Goal: Contribute content: Add original content to the website for others to see

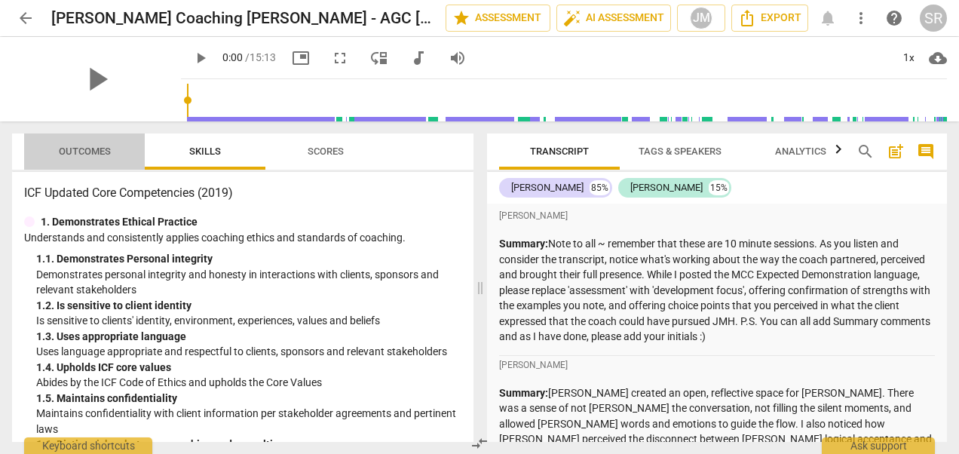
click at [69, 148] on span "Outcomes" at bounding box center [85, 151] width 52 height 11
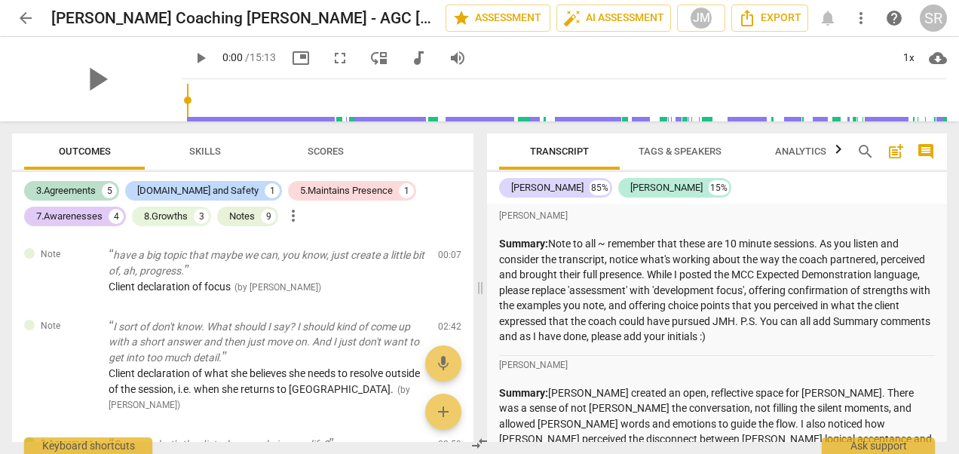
click at [440, 185] on div "3.Agreements 5 [DOMAIN_NAME] and Safety 1 5.Maintains Presence 1 7.Awarenesses …" at bounding box center [248, 203] width 449 height 51
click at [127, 254] on p "have a big topic that maybe we can, you know, just create a little bit of, ah, …" at bounding box center [267, 262] width 317 height 31
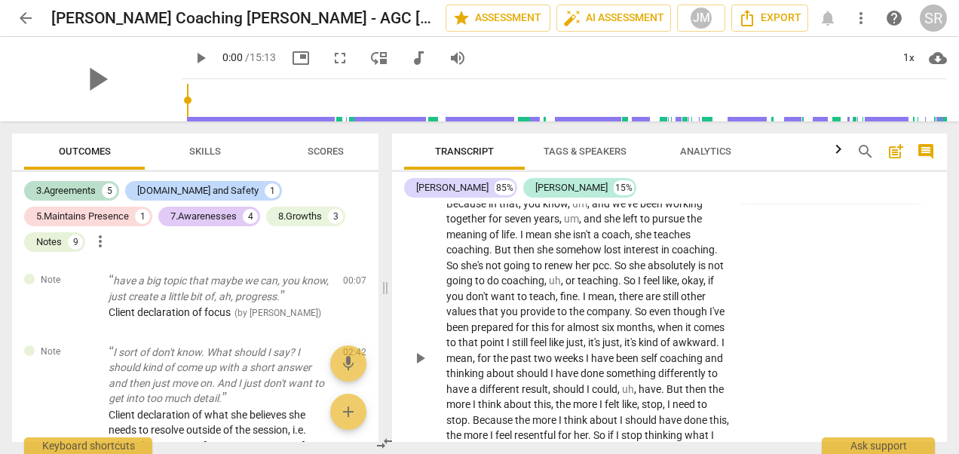
scroll to position [673, 0]
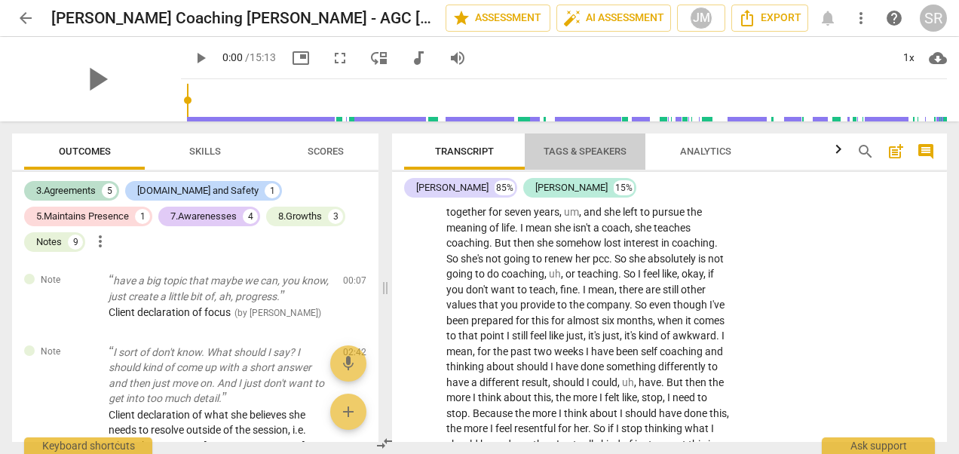
click at [573, 152] on span "Tags & Speakers" at bounding box center [585, 151] width 83 height 11
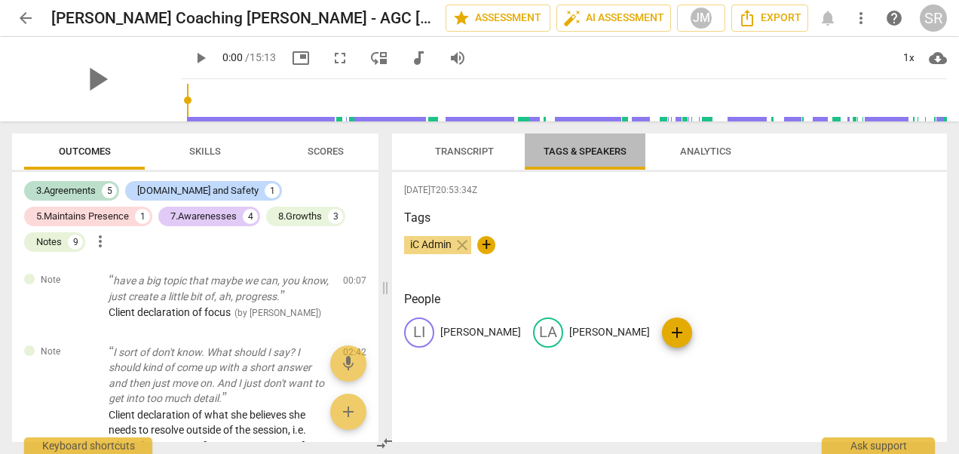
click at [573, 152] on span "Tags & Speakers" at bounding box center [585, 151] width 83 height 11
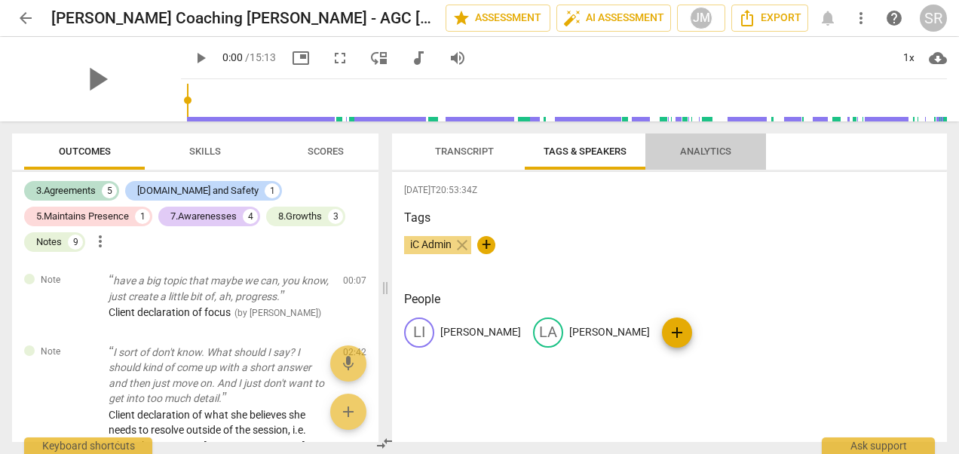
click at [723, 146] on span "Analytics" at bounding box center [705, 151] width 51 height 11
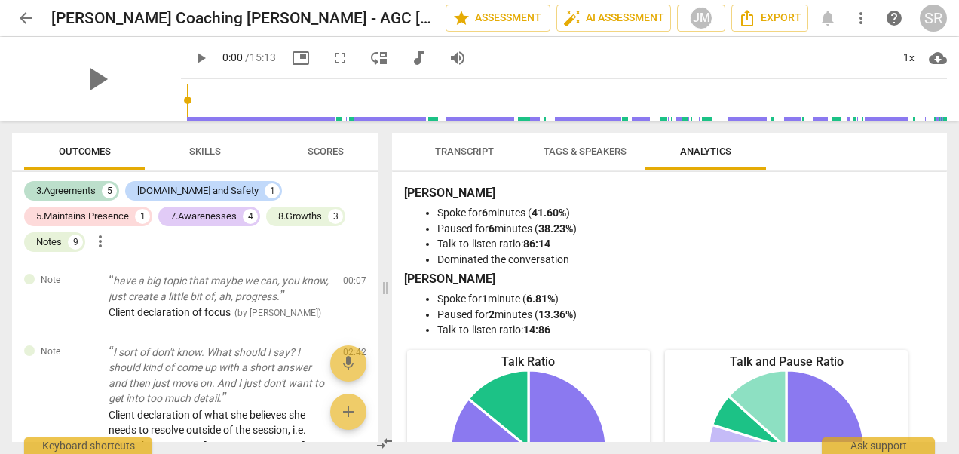
click at [198, 149] on span "Skills" at bounding box center [205, 151] width 32 height 11
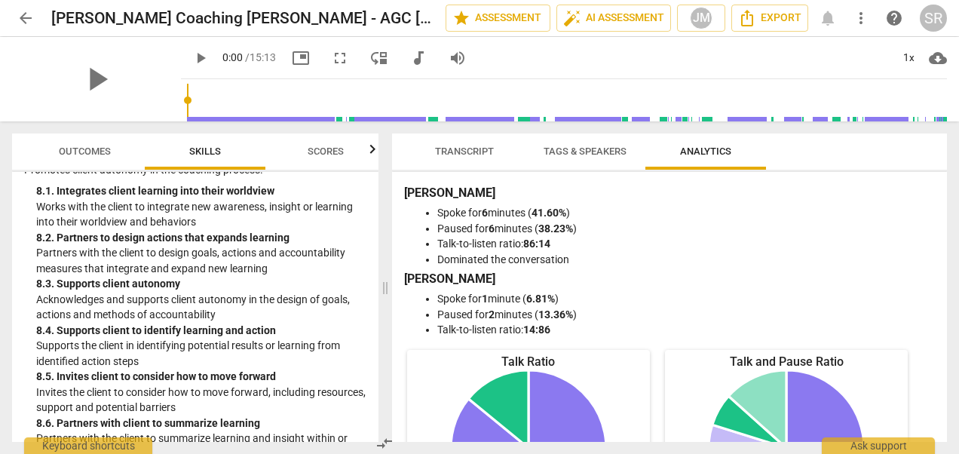
scroll to position [2962, 0]
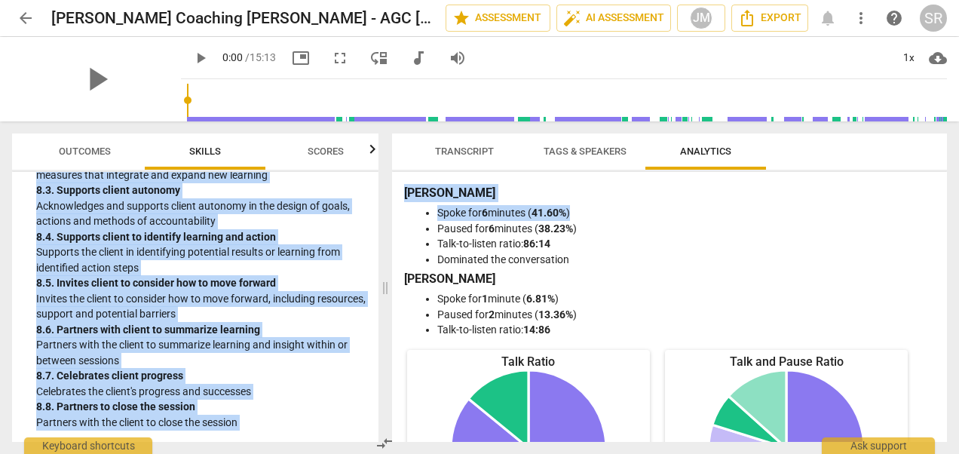
drag, startPoint x: 941, startPoint y: 209, endPoint x: 939, endPoint y: 81, distance: 127.5
click at [939, 81] on div "arrow_back [PERSON_NAME] Coaching [PERSON_NAME] - AGC [DATE] Session 22 edit st…" at bounding box center [479, 227] width 959 height 454
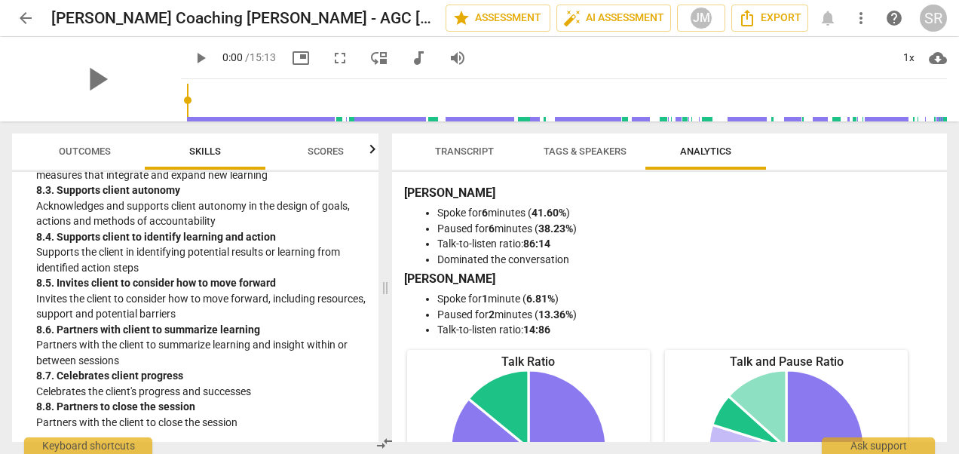
click at [817, 224] on li "Paused for 6 minutes ( 38.23% )" at bounding box center [684, 229] width 495 height 16
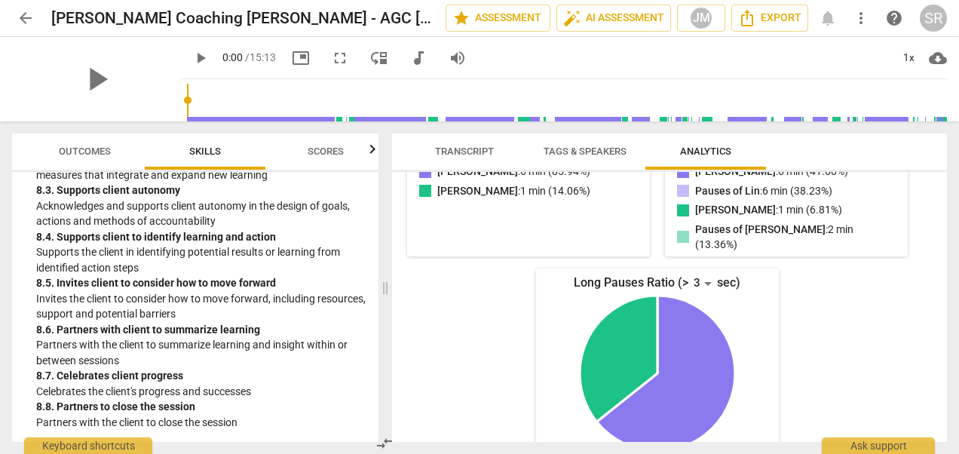
scroll to position [0, 0]
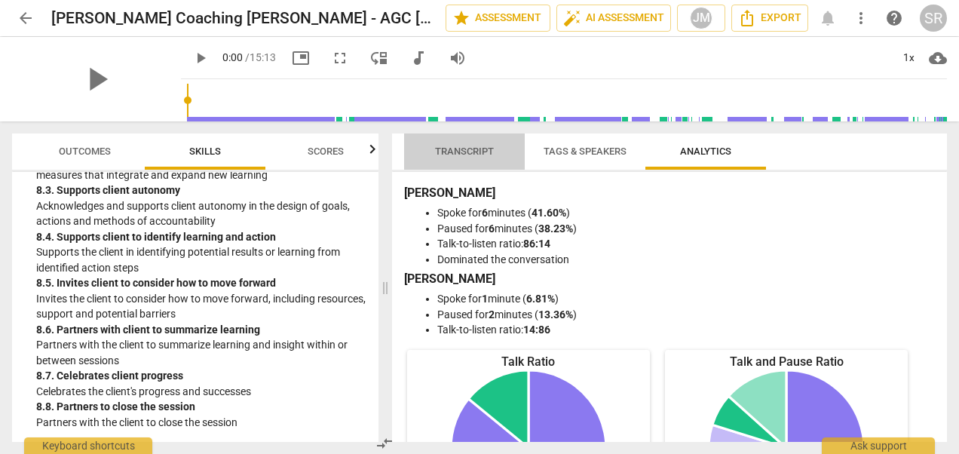
click at [463, 150] on span "Transcript" at bounding box center [464, 151] width 59 height 11
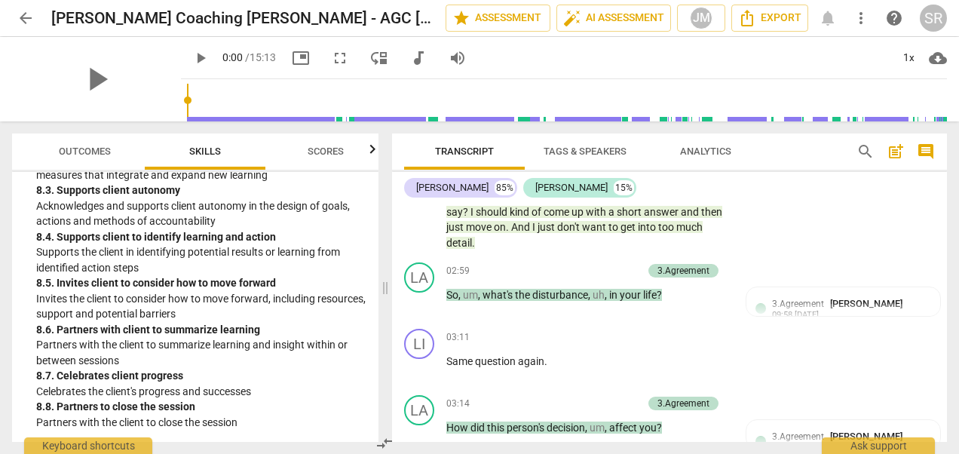
scroll to position [1079, 0]
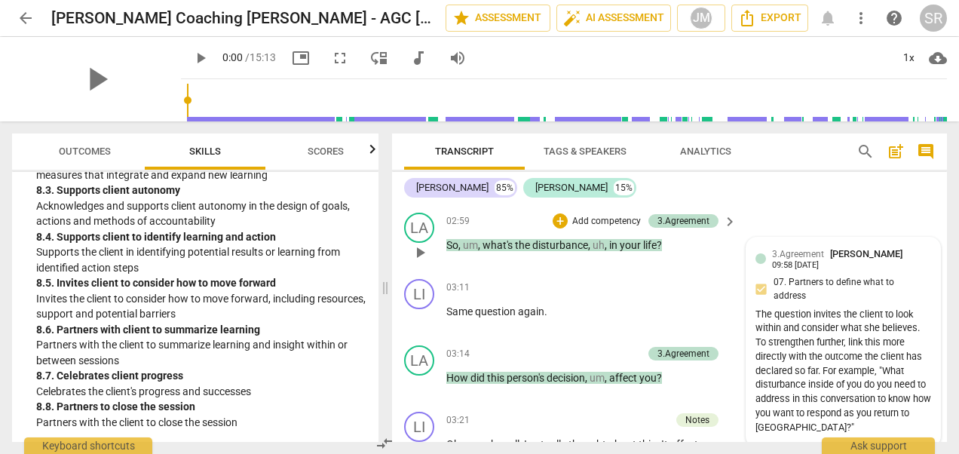
click at [807, 249] on span "3.Agreement" at bounding box center [798, 254] width 52 height 11
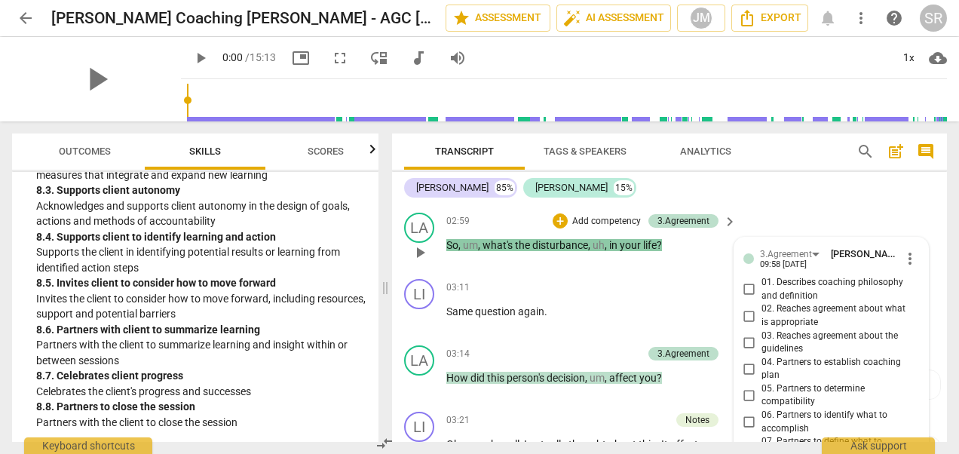
click at [517, 255] on div "LA play_arrow pause 02:59 + Add competency 3.Agreement keyboard_arrow_right So …" at bounding box center [669, 240] width 555 height 66
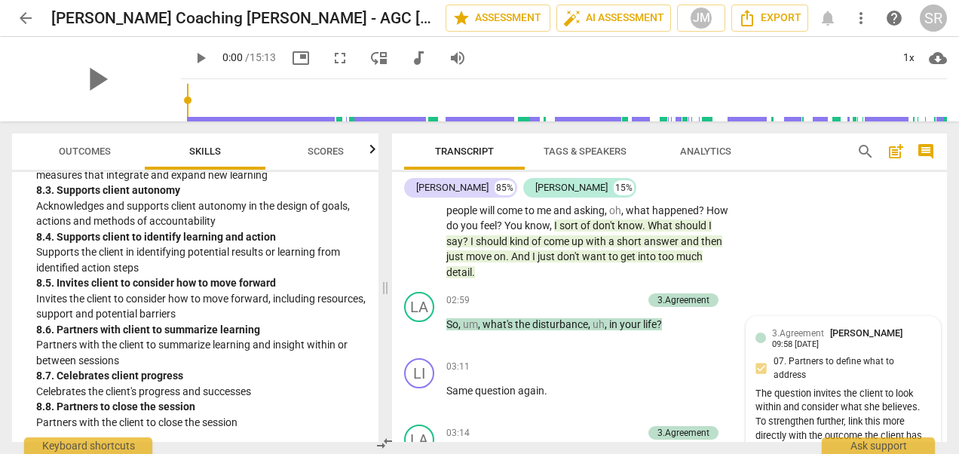
scroll to position [940, 0]
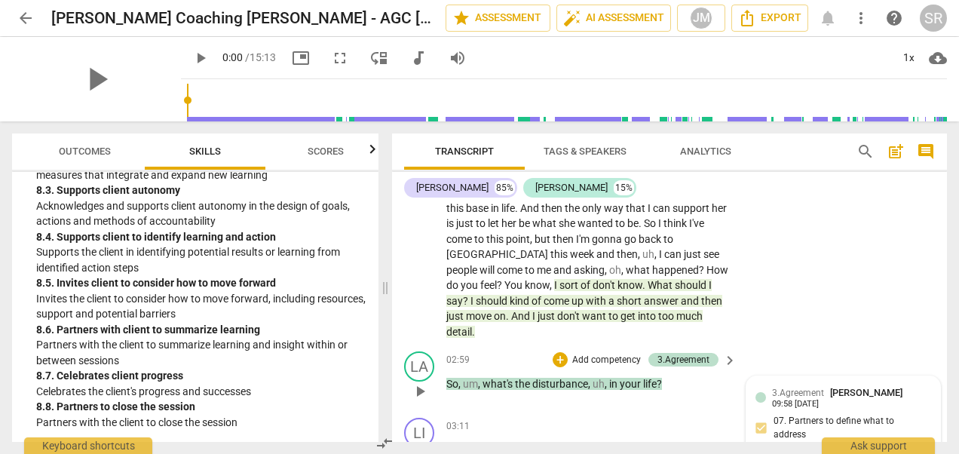
click at [566, 352] on div "+ Add competency" at bounding box center [598, 359] width 90 height 15
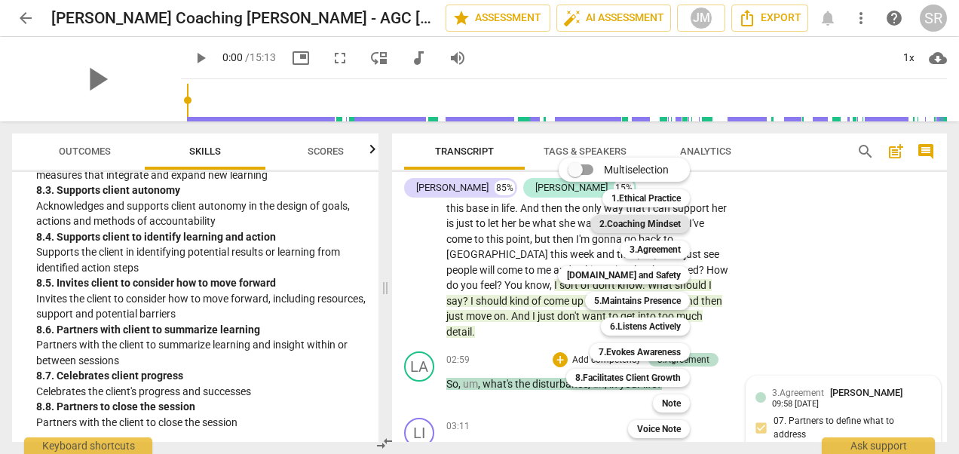
click at [647, 225] on b "2.Coaching Mindset" at bounding box center [639, 224] width 81 height 18
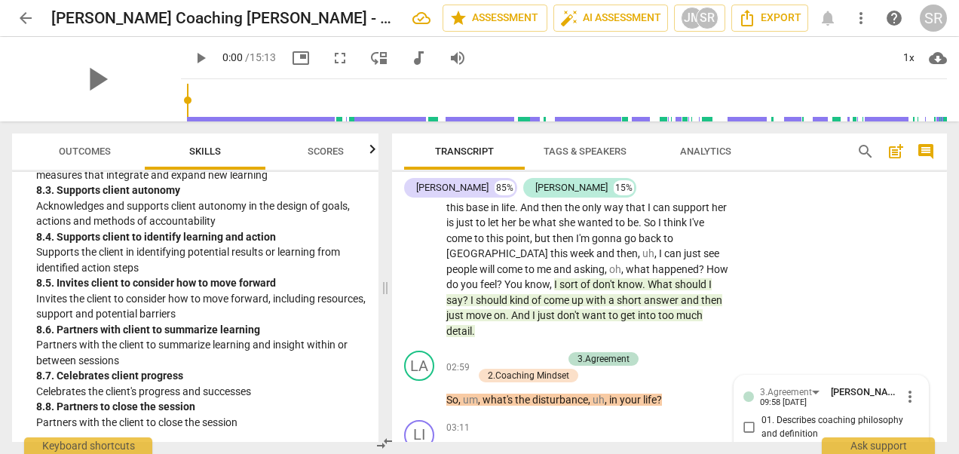
scroll to position [930, 0]
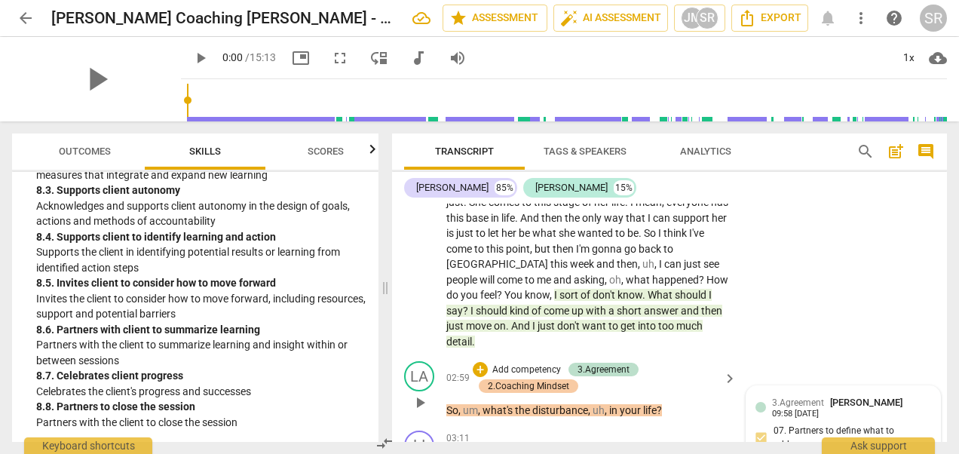
click at [512, 379] on div "2.Coaching Mindset" at bounding box center [528, 386] width 81 height 14
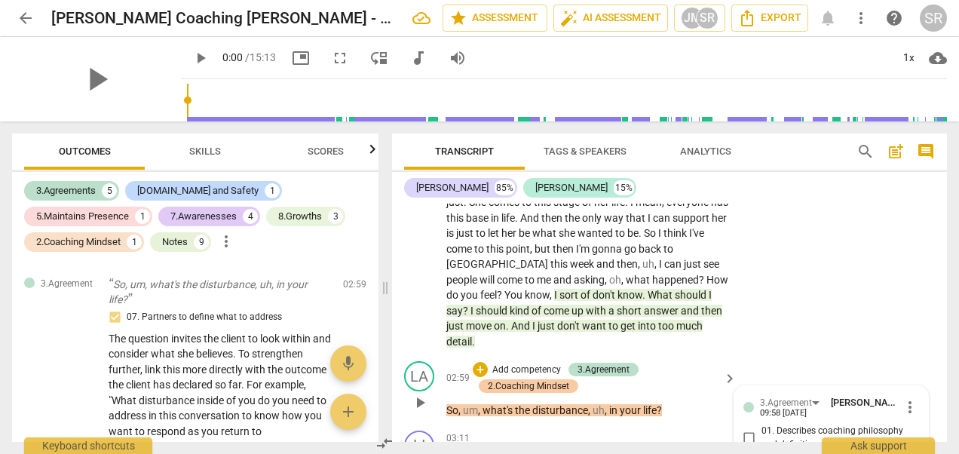
scroll to position [353, 0]
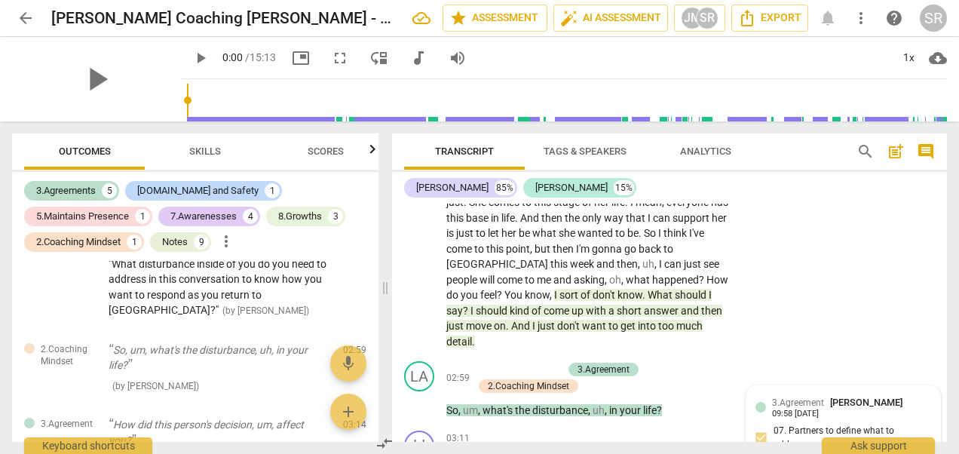
drag, startPoint x: 513, startPoint y: 368, endPoint x: 822, endPoint y: 213, distance: 346.0
click at [822, 213] on div "LI play_arrow pause 00:00 + Add competency Notes keyboard_arrow_right I don't r…" at bounding box center [669, 81] width 555 height 547
drag, startPoint x: 550, startPoint y: 366, endPoint x: 822, endPoint y: 315, distance: 276.1
click at [822, 315] on div "LI play_arrow pause 00:00 + Add competency Notes keyboard_arrow_right I don't r…" at bounding box center [669, 81] width 555 height 547
click at [78, 243] on div "2.Coaching Mindset" at bounding box center [78, 242] width 84 height 15
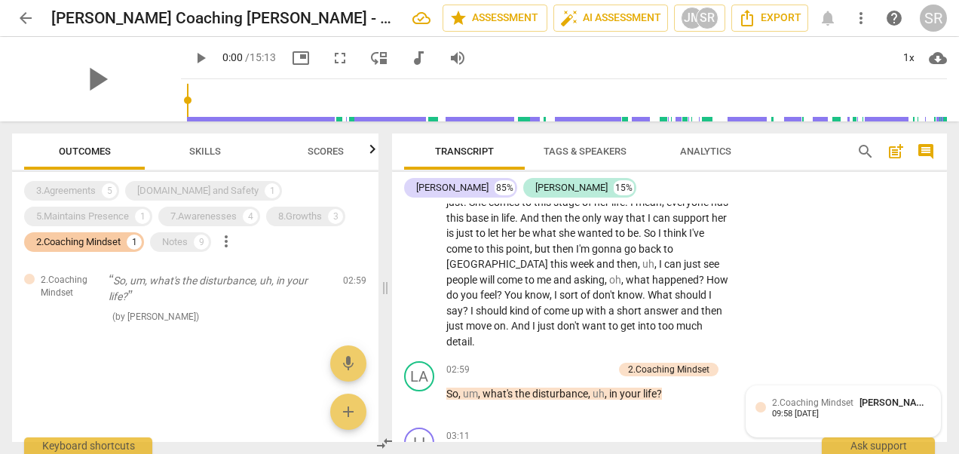
scroll to position [0, 0]
click at [761, 402] on div at bounding box center [761, 407] width 11 height 11
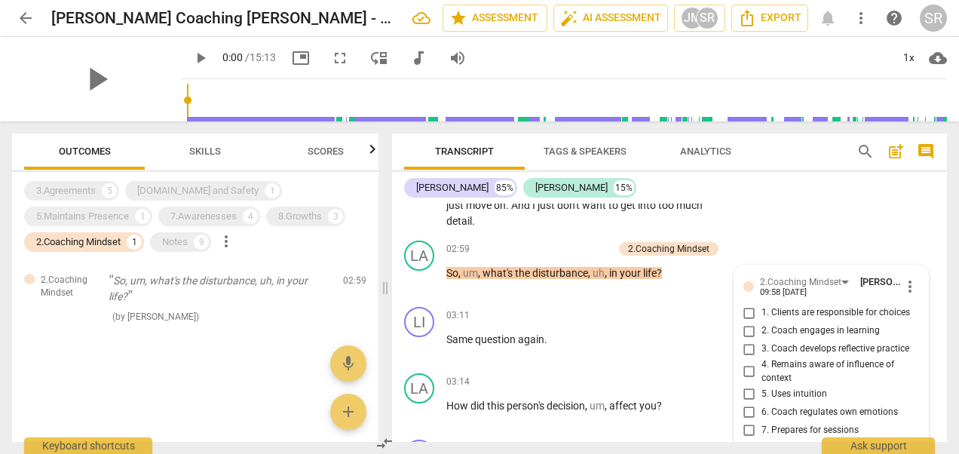
scroll to position [1100, 0]
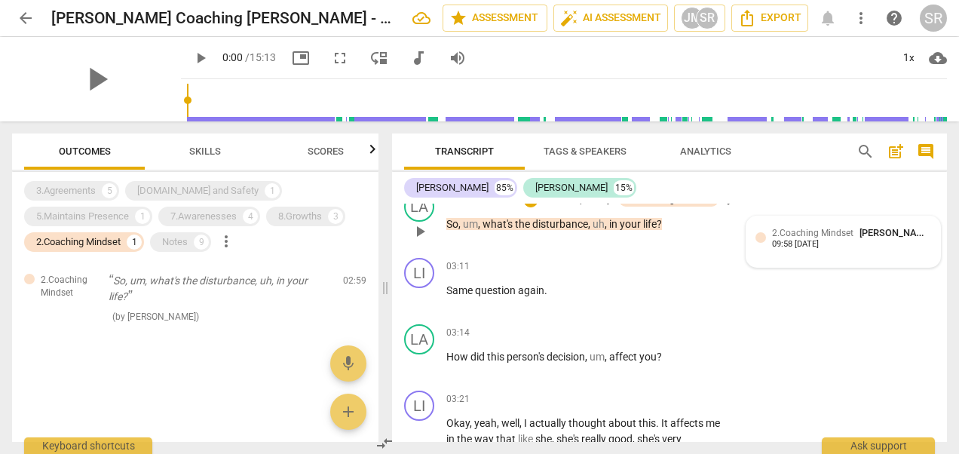
click at [872, 230] on div "2.Coaching Mindset [PERSON_NAME] 09:58 [DATE]" at bounding box center [851, 236] width 159 height 23
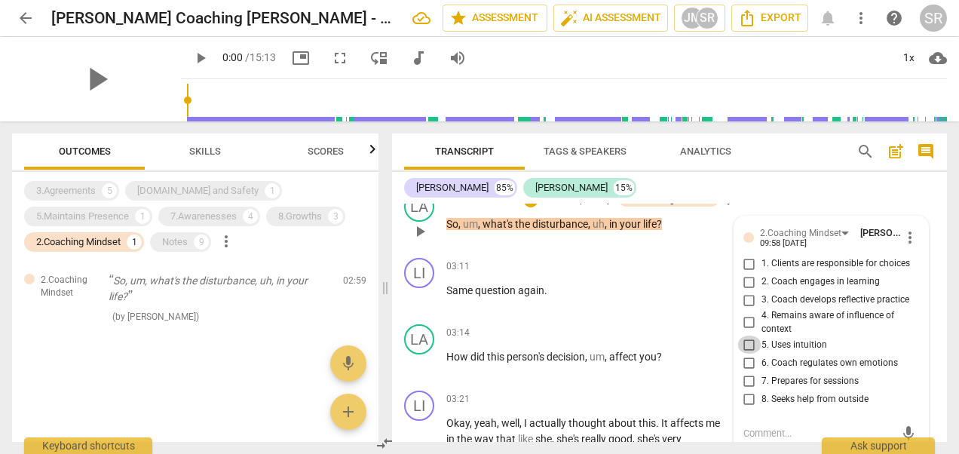
click at [745, 336] on input "5. Uses intuition" at bounding box center [749, 345] width 24 height 18
checkbox input "true"
click at [820, 316] on span "4. Remains aware of influence of context" at bounding box center [838, 322] width 152 height 26
click at [762, 316] on input "4. Remains aware of influence of context" at bounding box center [749, 323] width 24 height 18
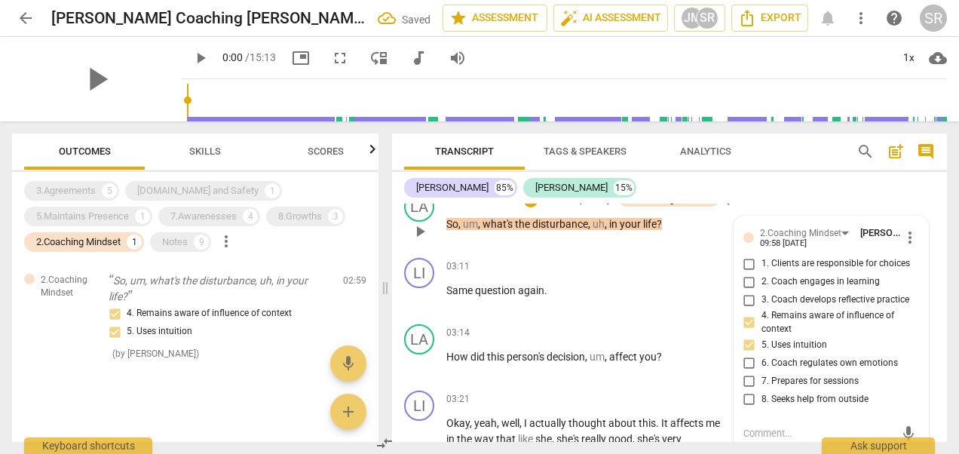
click at [748, 314] on input "4. Remains aware of influence of context" at bounding box center [749, 323] width 24 height 18
click at [747, 314] on input "4. Remains aware of influence of context" at bounding box center [749, 323] width 24 height 18
checkbox input "false"
click at [745, 426] on textarea at bounding box center [819, 433] width 152 height 14
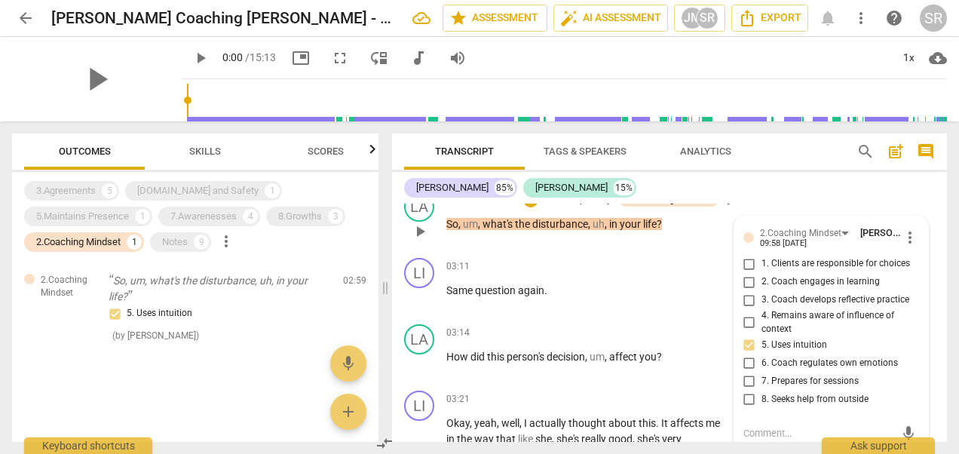
type textarea "I"
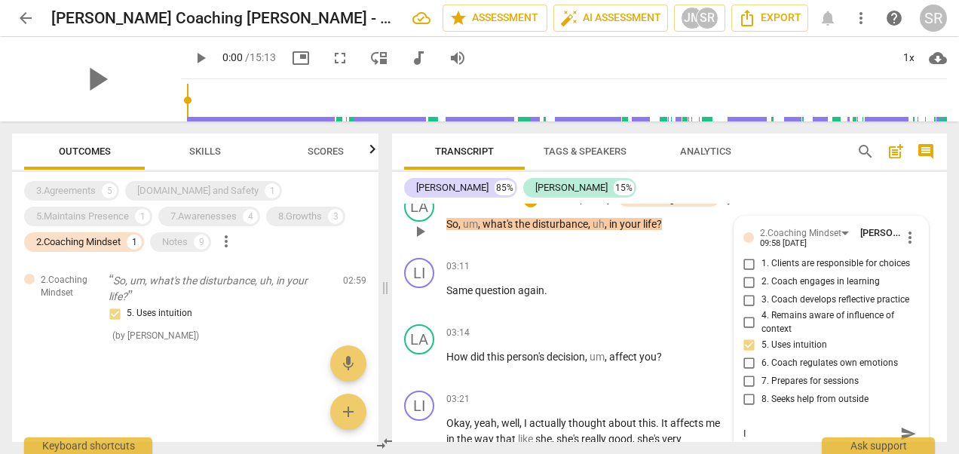
type textarea "I"
type textarea "C"
type textarea "Co"
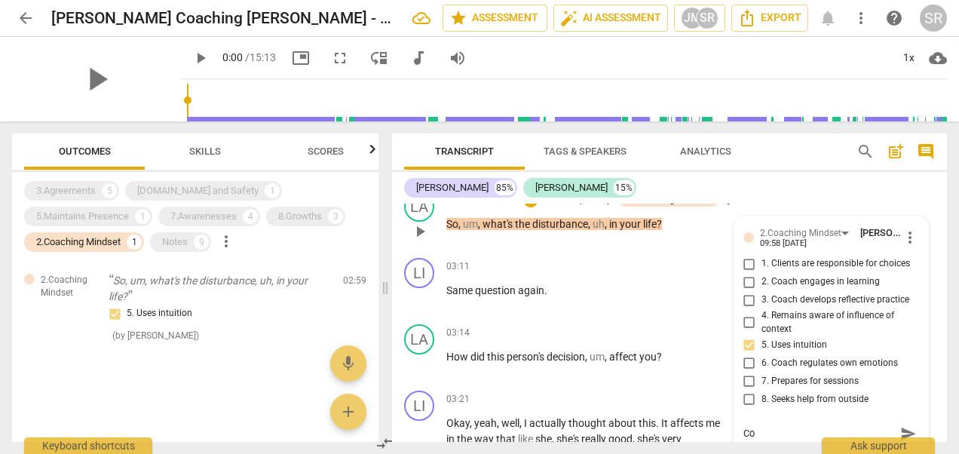
type textarea "Coa"
type textarea "Co"
type textarea "C"
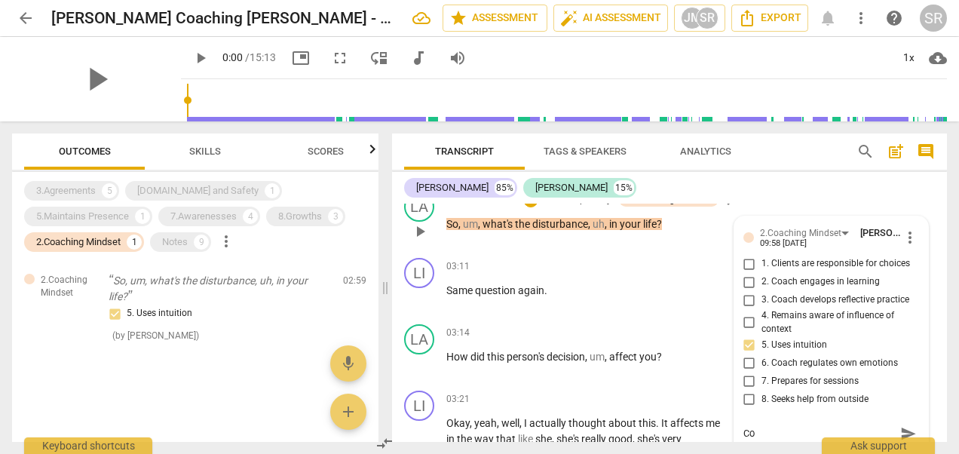
type textarea "C"
type textarea "L"
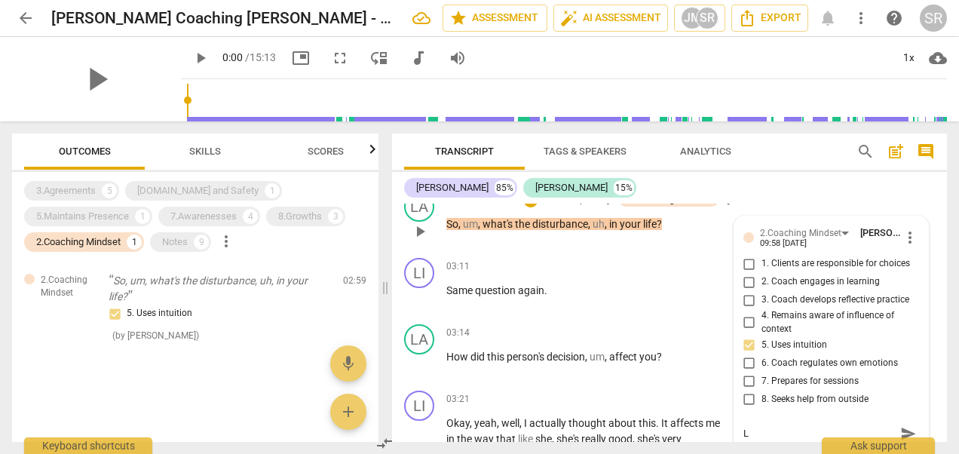
type textarea "L c"
type textarea "L ch"
type textarea "L cho"
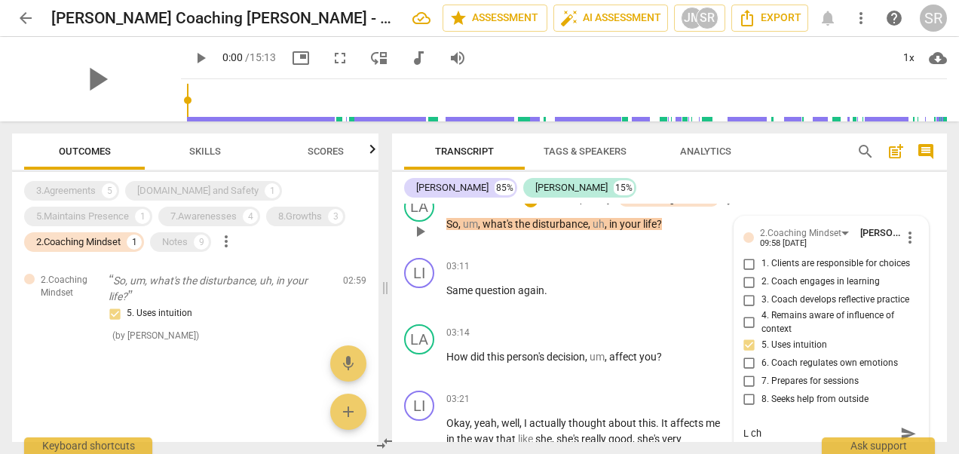
type textarea "L cho"
type textarea "L chos"
type textarea "L chose"
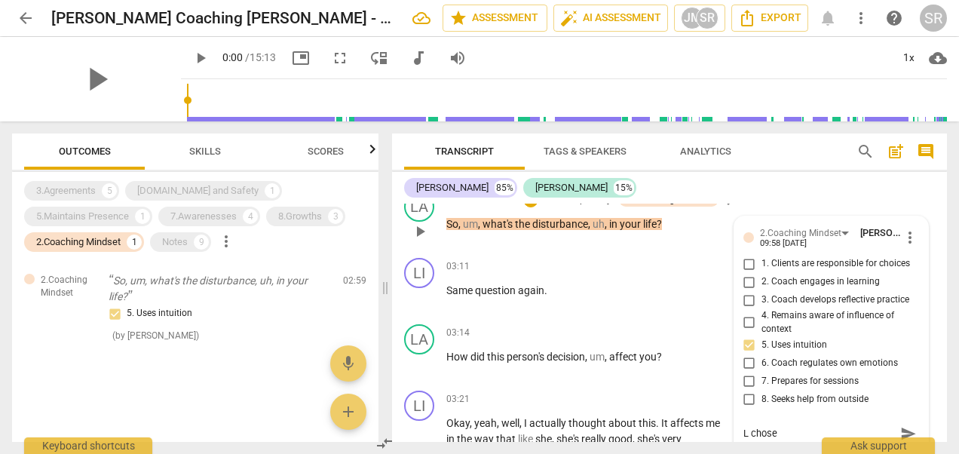
type textarea "L chose"
type textarea "L chose t"
type textarea "L chose to"
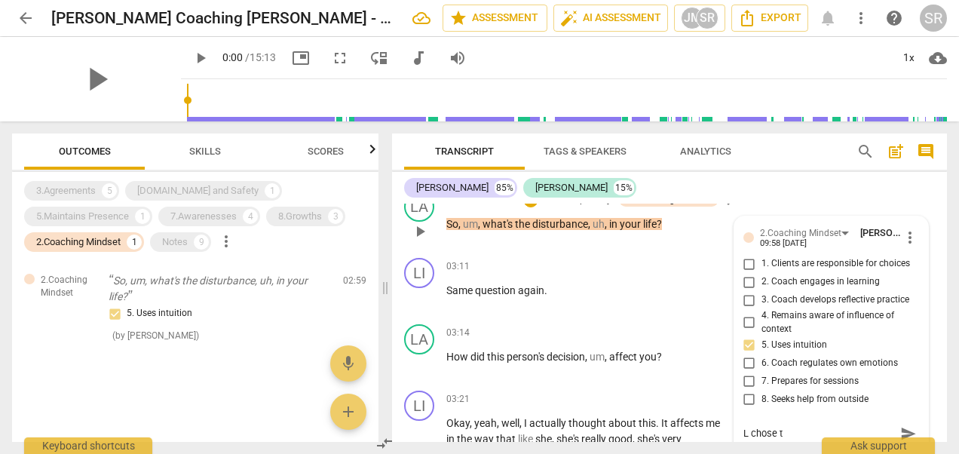
type textarea "L chose to"
type textarea "L chose to s"
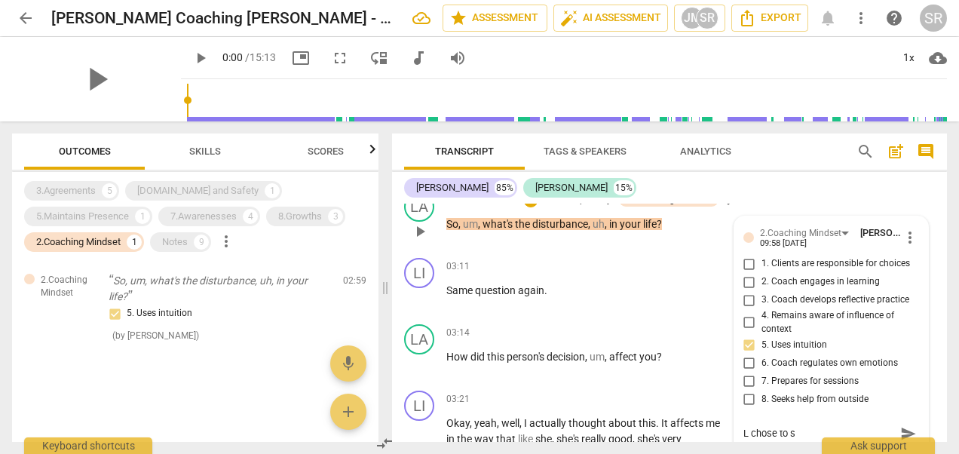
type textarea "L chose to st"
type textarea "L chose to sta"
type textarea "L chose to stay"
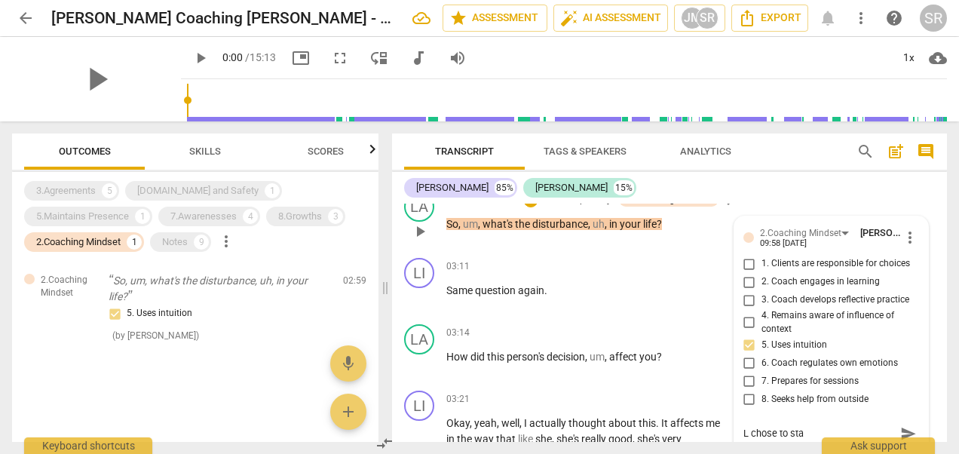
type textarea "L chose to stay"
type textarea "L chose to stay w"
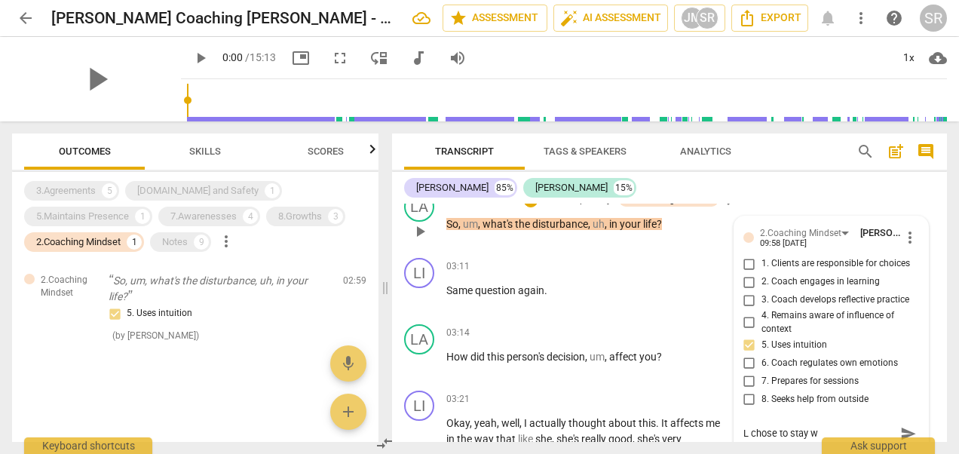
type textarea "L chose to stay wi"
type textarea "L chose to stay wit"
type textarea "L chose to stay with"
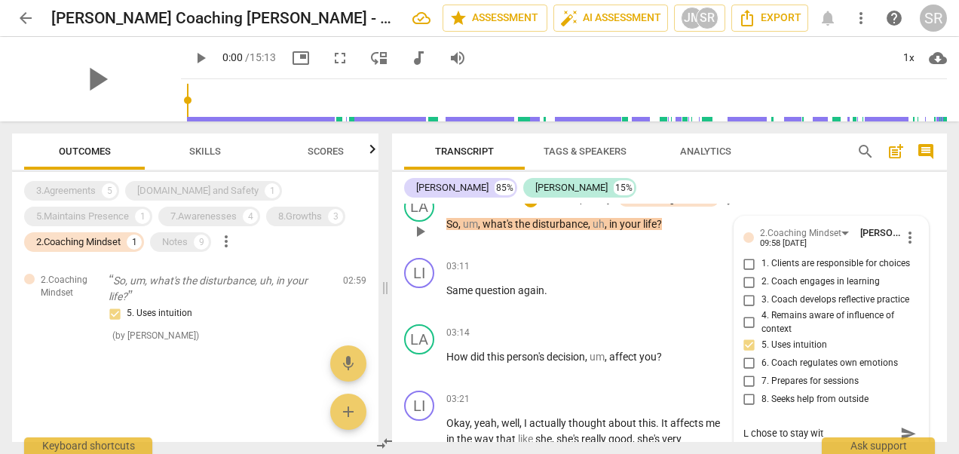
type textarea "L chose to stay with"
type textarea "L chose to stay with t"
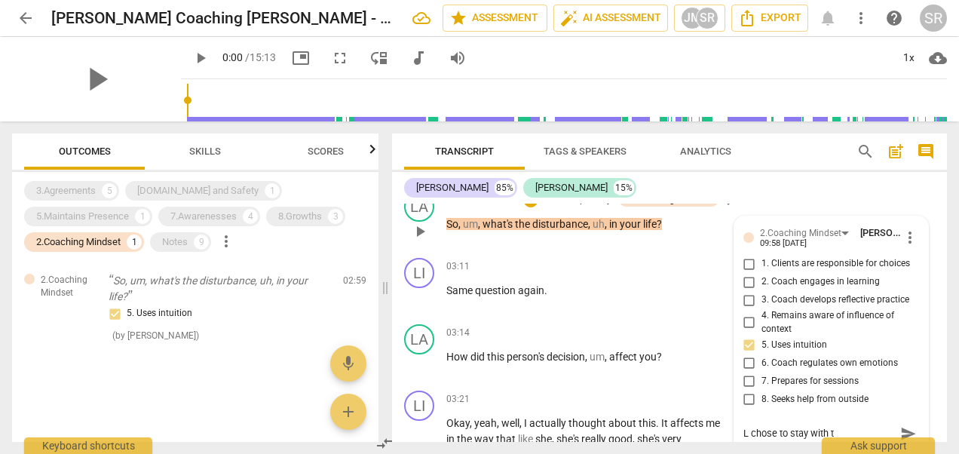
type textarea "L chose to stay with th"
type textarea "L chose to stay with the"
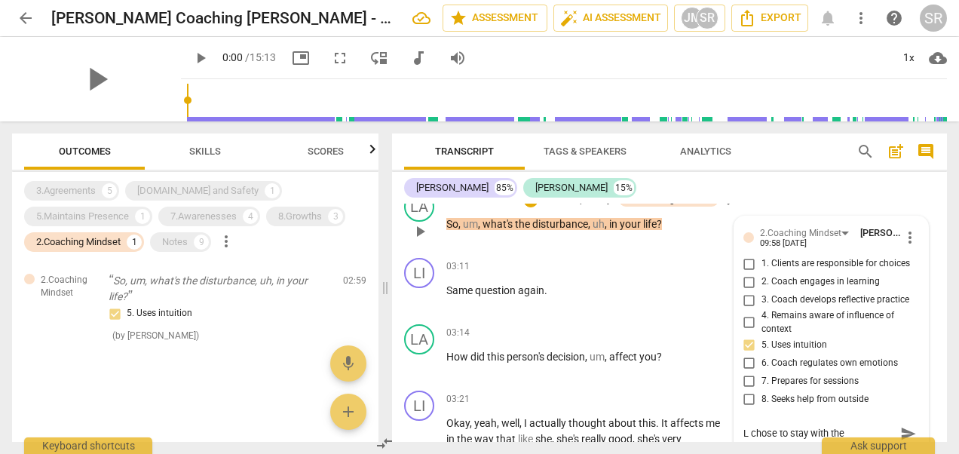
type textarea "L chose to stay with the"
type textarea "L chose to stay with the c"
type textarea "L chose to stay with the co"
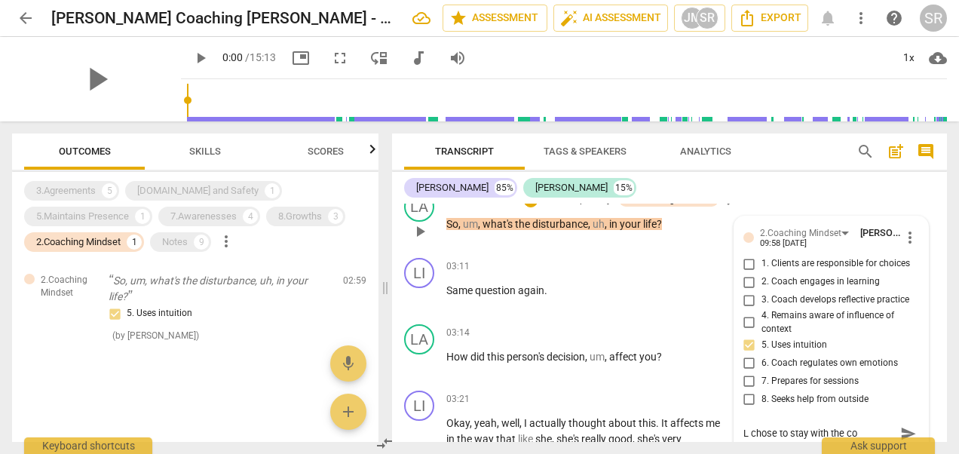
type textarea "L chose to stay with the con"
type textarea "L chose to stay with the conf"
type textarea "L chose to stay with the confu"
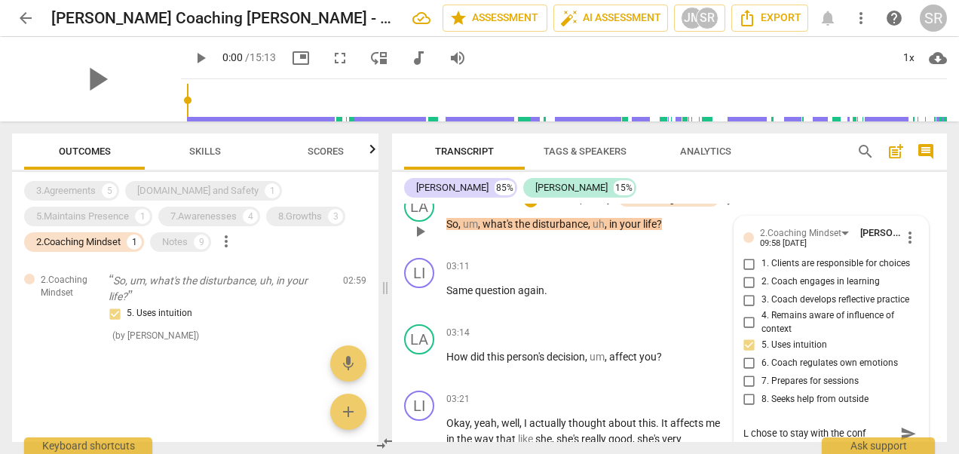
type textarea "L chose to stay with the confu"
type textarea "L chose to stay with the confus"
type textarea "L chose to stay with the confusi"
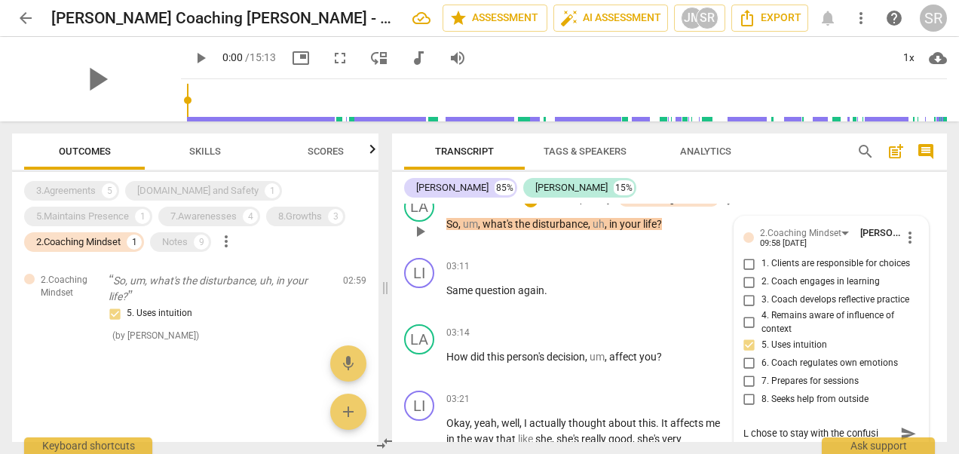
type textarea "L chose to stay with the confusio"
type textarea "L chose to stay with the confusion"
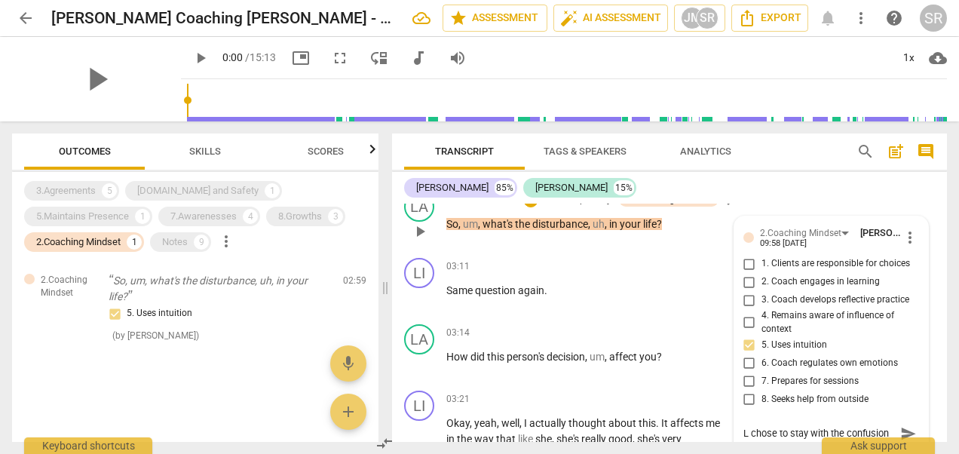
type textarea "L chose to stay with the confusion"
type textarea "L chose to stay with the confusion r"
type textarea "L chose to stay with the confusion ra"
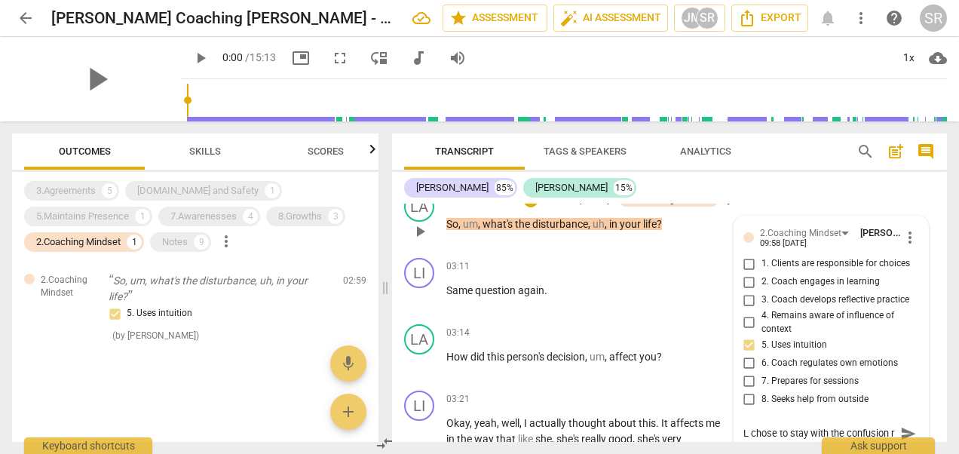
type textarea "L chose to stay with the confusion ra"
type textarea "L chose to stay with the confusion rat"
type textarea "L chose to stay with the confusion [PERSON_NAME]"
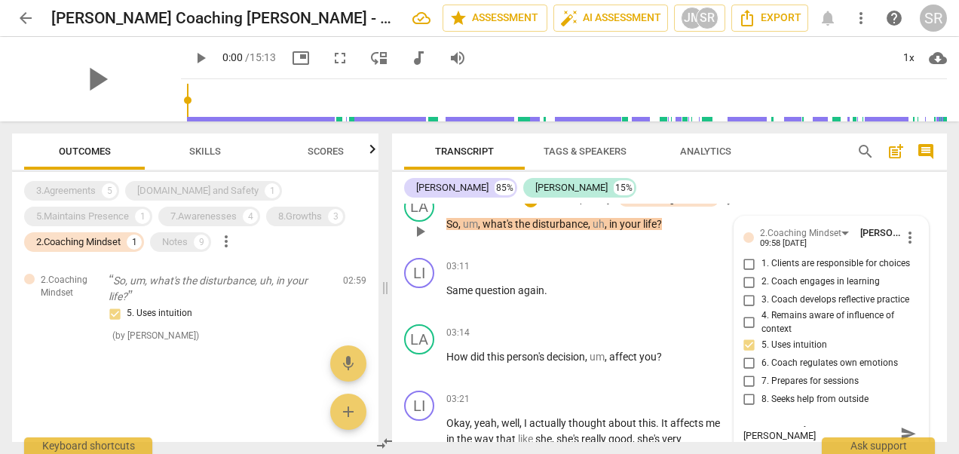
type textarea "L chose to stay with the confusion [PERSON_NAME]"
type textarea "L chose to stay with the confusion rather"
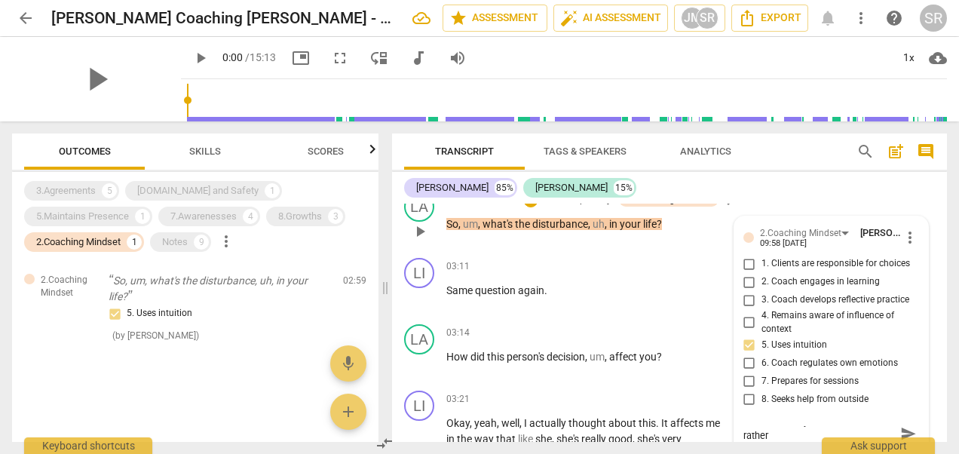
type textarea "L chose to stay with the confusion rather"
type textarea "L chose to stay with the confusion rather t"
type textarea "L chose to stay with the confusion rather th"
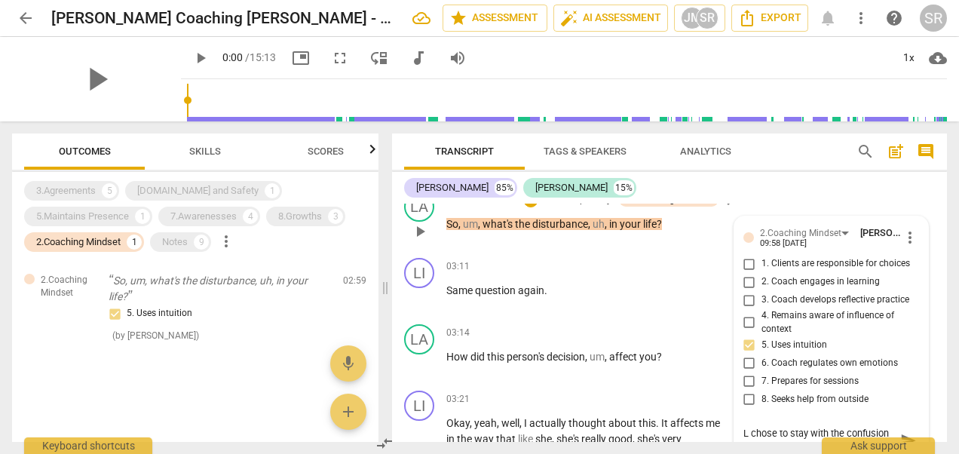
type textarea "L chose to stay with the confusion rather th"
type textarea "L chose to stay with the confusion rather tha"
type textarea "L chose to stay with the confusion rather than"
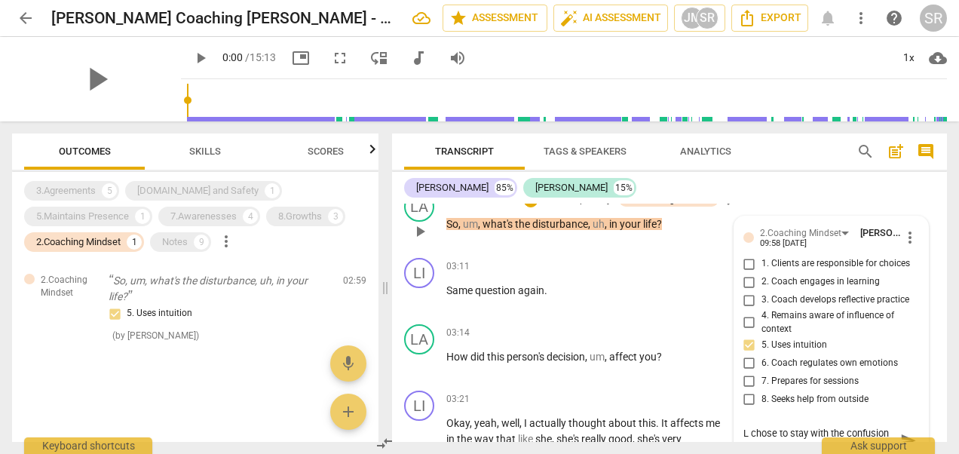
type textarea "L chose to stay with the confusion rather than"
type textarea "L chose to stay with the confusion rather than a"
type textarea "L chose to stay with the confusion rather than ac"
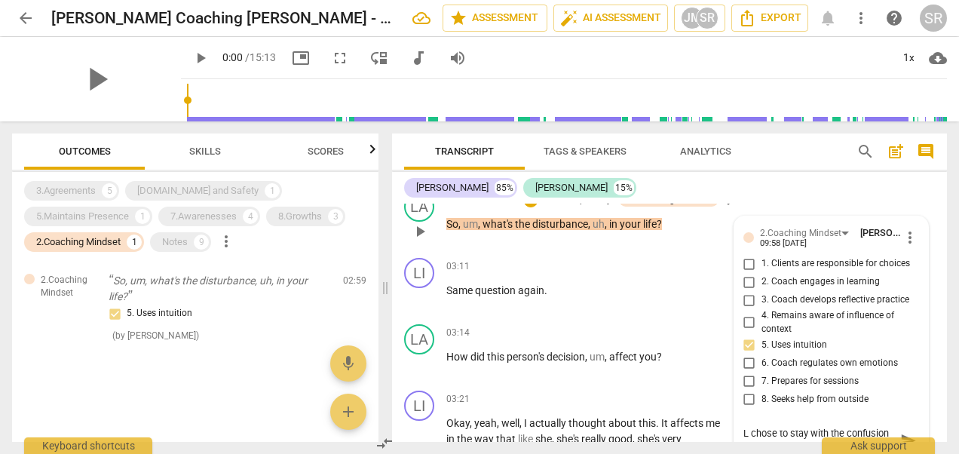
type textarea "L chose to stay with the confusion rather than ac"
type textarea "L chose to stay with the confusion rather than ack"
type textarea "L chose to stay with the confusion rather than ackn"
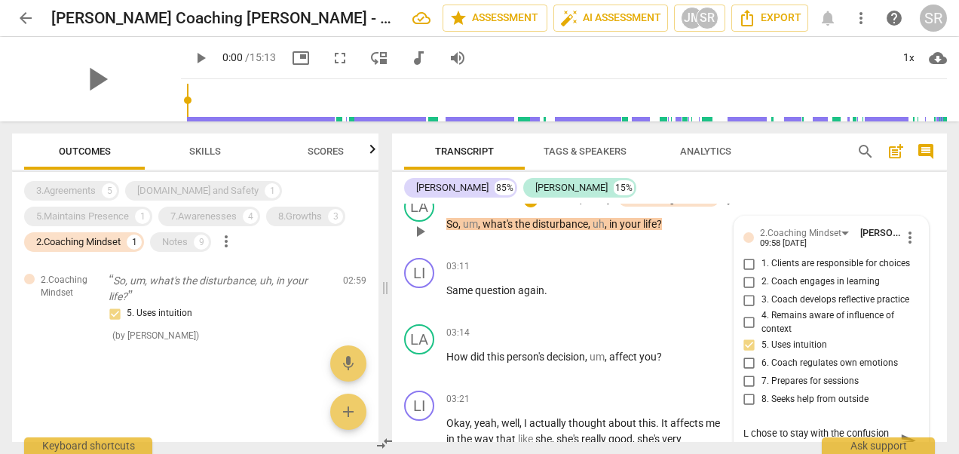
type textarea "L chose to stay with the confusion rather than ackno"
type textarea "L chose to stay with the confusion rather than acknow"
type textarea "L chose to stay with the confusion rather than acknowl"
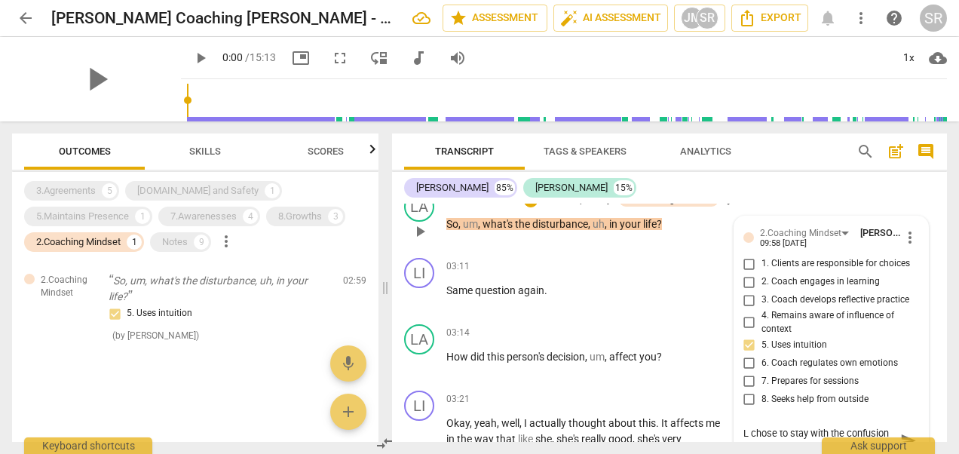
type textarea "L chose to stay with the confusion rather than acknowl"
type textarea "L chose to stay with the confusion rather than acknowle"
type textarea "L chose to stay with the confusion rather than acknowled"
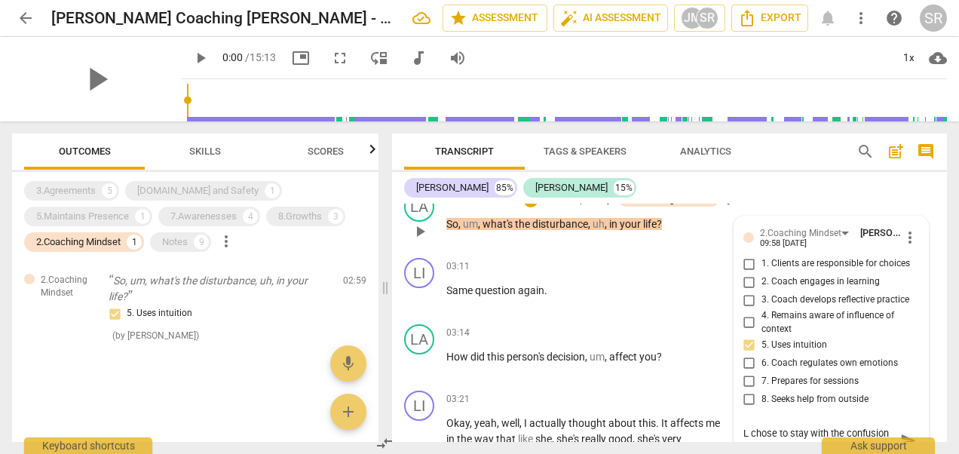
type textarea "L chose to stay with the confusion rather than acknowledg"
type textarea "L chose to stay with the confusion rather than acknowledgi"
type textarea "L chose to stay with the confusion rather than acknowledgin"
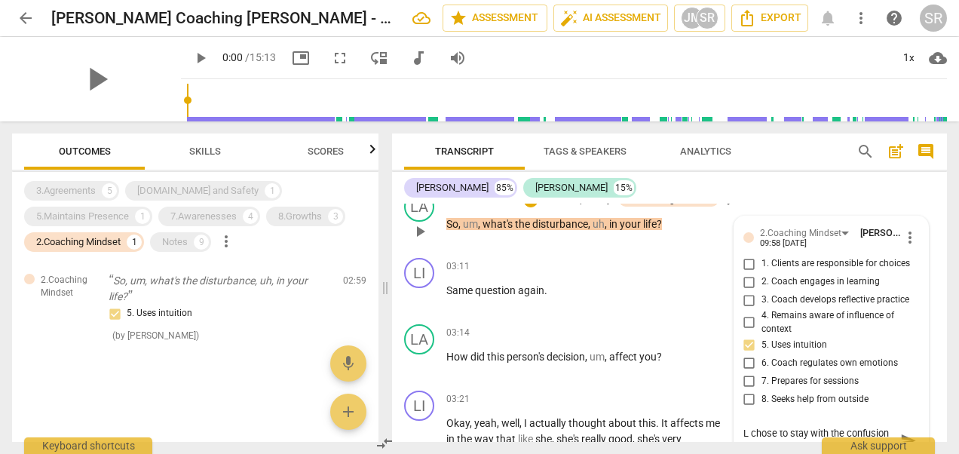
type textarea "L chose to stay with the confusion rather than acknowledgin"
type textarea "L chose to stay with the confusion rather than acknowledging"
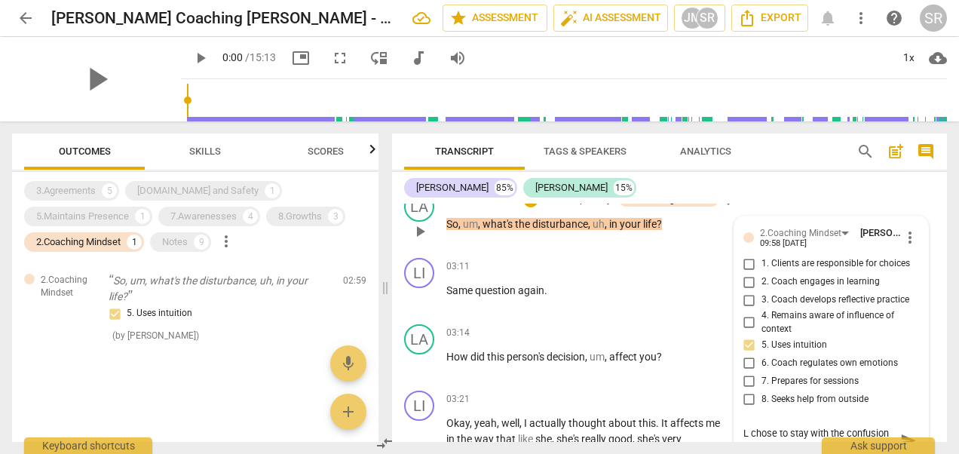
type textarea "L chose to stay with the confusion rather than acknowledging i"
type textarea "L chose to stay with the confusion rather than acknowledging it"
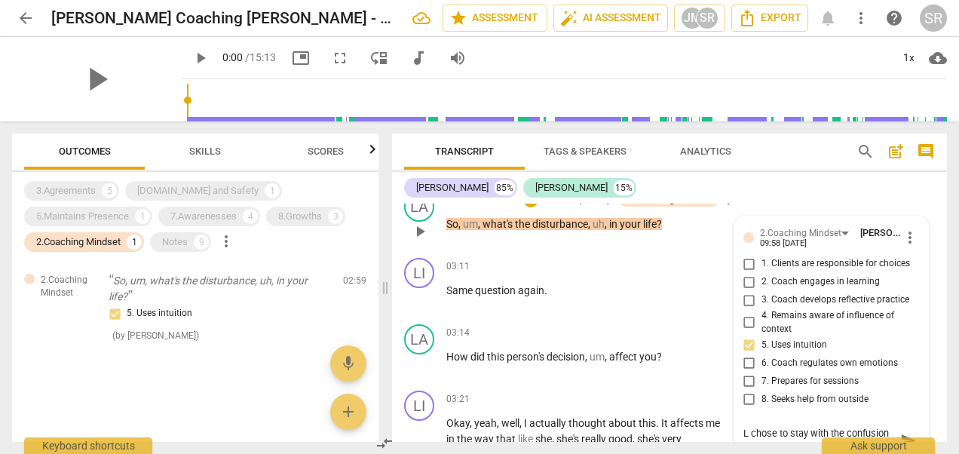
type textarea "L chose to stay with the confusion rather than acknowledging it"
type textarea "L chose to stay with the confusion rather than acknowledging it a"
type textarea "L chose to stay with the confusion rather than acknowledging it an"
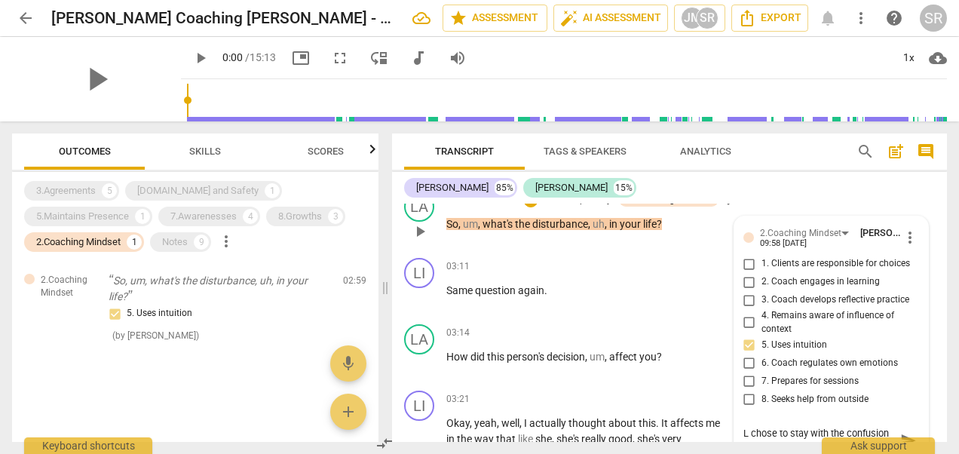
type textarea "L chose to stay with the confusion rather than acknowledging it and"
type textarea "L chose to stay with the confusion rather than acknowledging it and a"
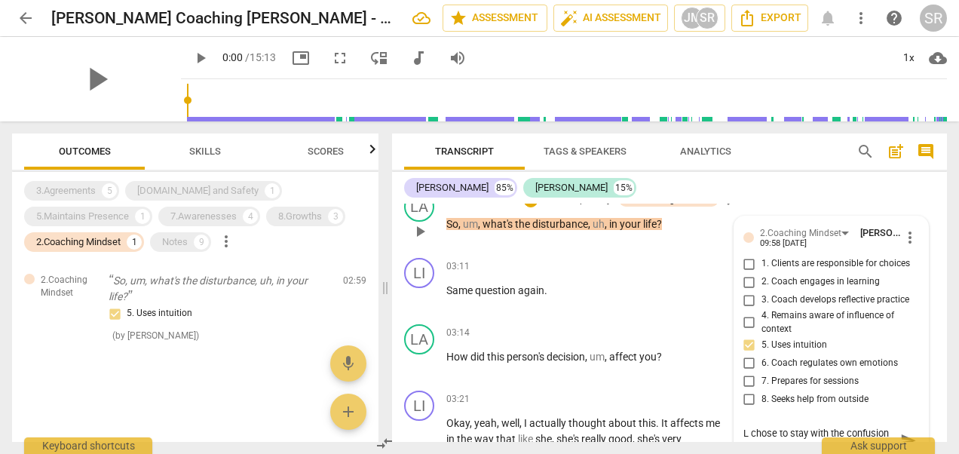
type textarea "L chose to stay with the confusion rather than acknowledging it and a"
type textarea "L chose to stay with the confusion rather than acknowledging it and as"
type textarea "L chose to stay with the confusion rather than acknowledging it and ask"
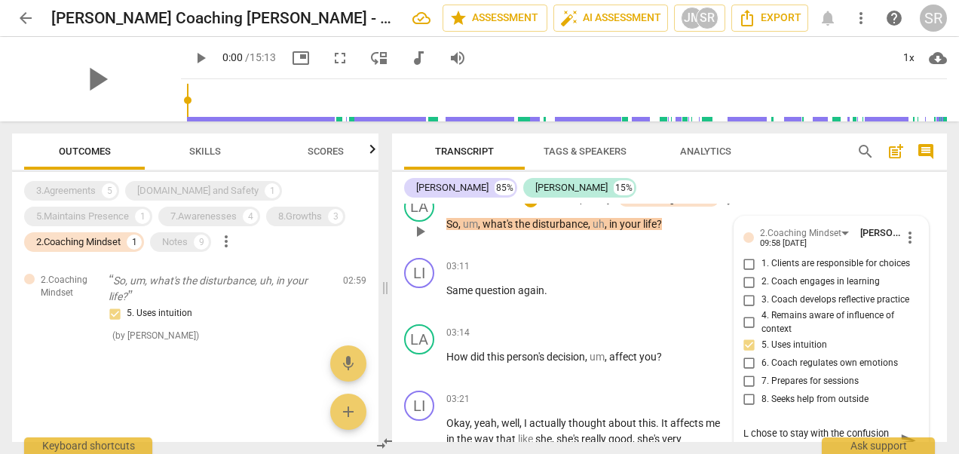
type textarea "L chose to stay with the confusion rather than acknowledging it and ask"
type textarea "L chose to stay with the confusion rather than acknowledging it and aski"
type textarea "L chose to stay with the confusion rather than acknowledging it and askin"
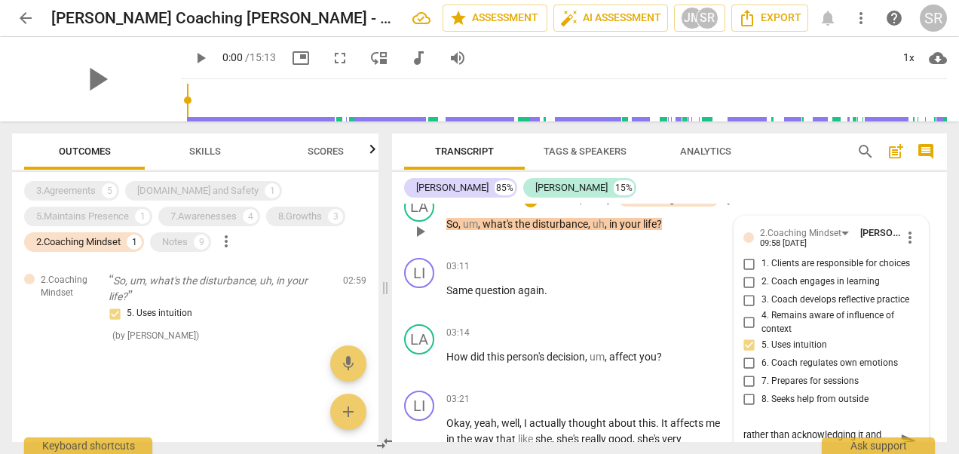
type textarea "L chose to stay with the confusion rather than acknowledging it and asking"
type textarea "L chose to stay with the confusion rather than acknowledging it and asking a"
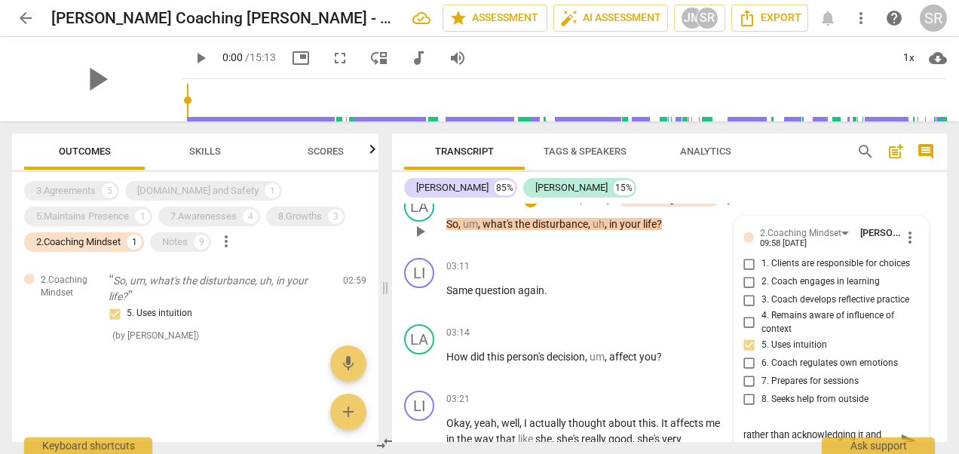
type textarea "L chose to stay with the confusion rather than acknowledging it and asking a"
type textarea "L chose to stay with the confusion rather than acknowledging it and asking a q"
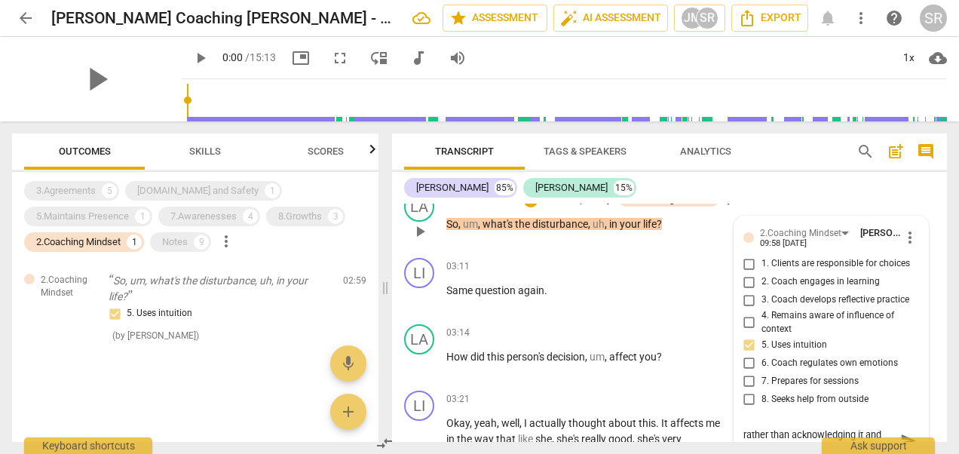
type textarea "L chose to stay with the confusion rather than acknowledging it and asking a qu"
type textarea "L chose to stay with the confusion rather than acknowledging it and asking a que"
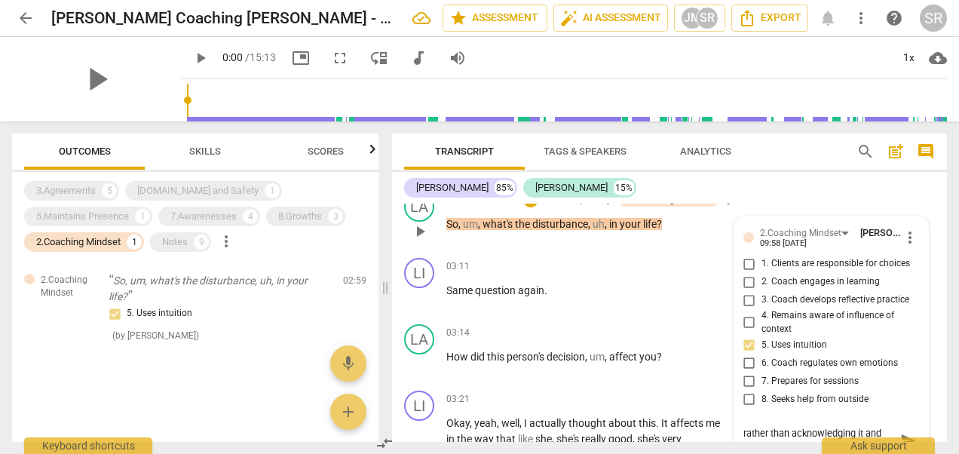
type textarea "L chose to stay with the confusion rather than acknowledging it and asking a qu…"
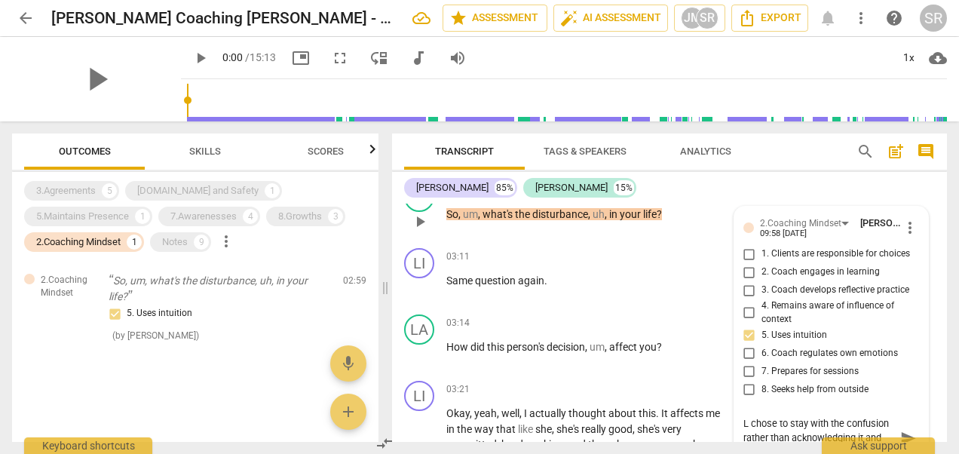
type textarea "L chose to stay with the confusion rather than acknowledging it and asking a qu…"
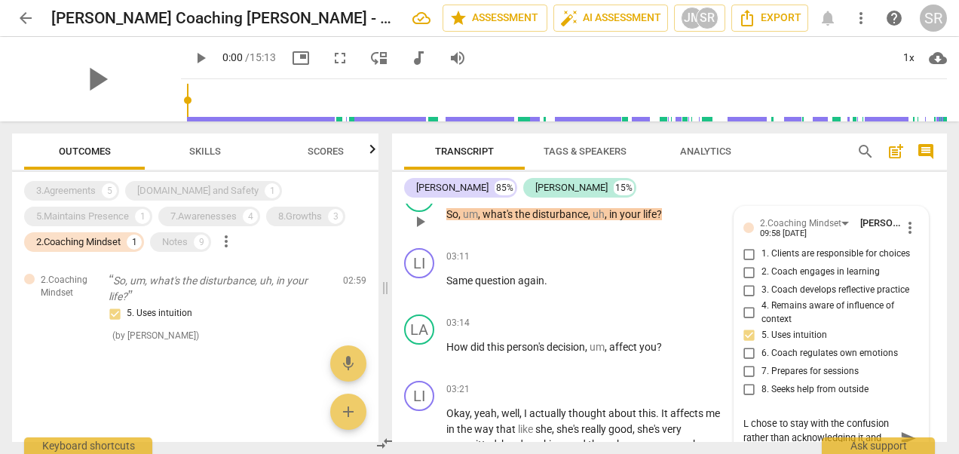
type textarea "L chose to stay with the confusion rather than acknowledging it and asking a qu…"
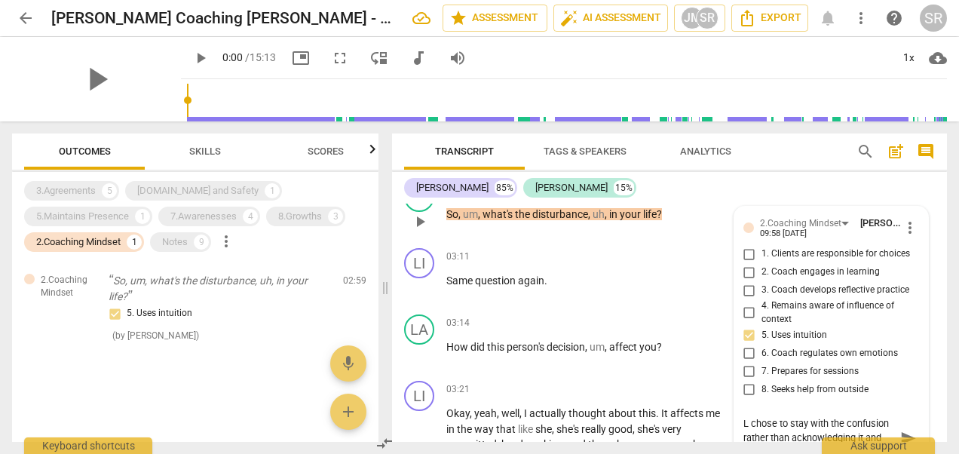
type textarea "L chose to stay with the confusion rather than acknowledging it and asking a qu…"
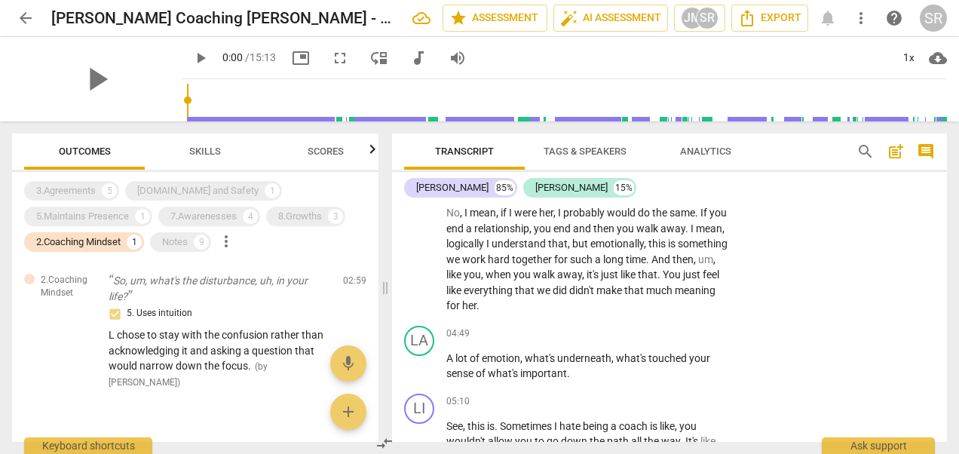
scroll to position [1464, 0]
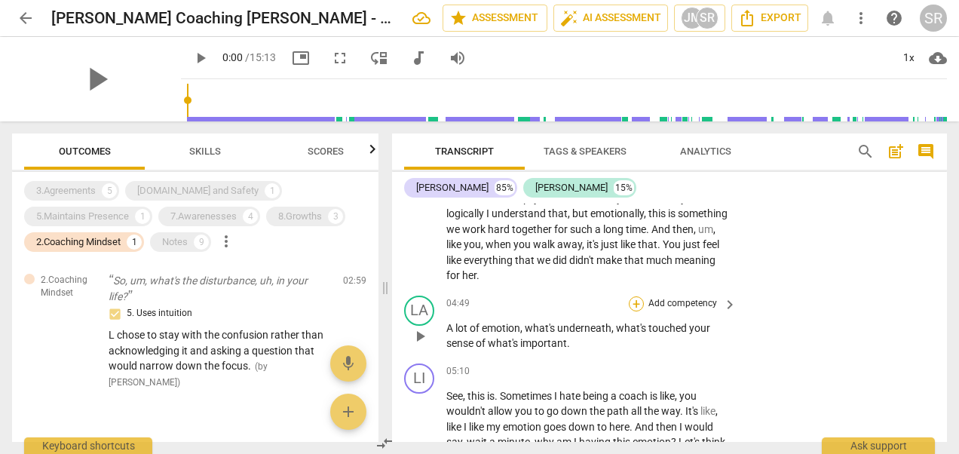
click at [639, 296] on div "+" at bounding box center [636, 303] width 15 height 15
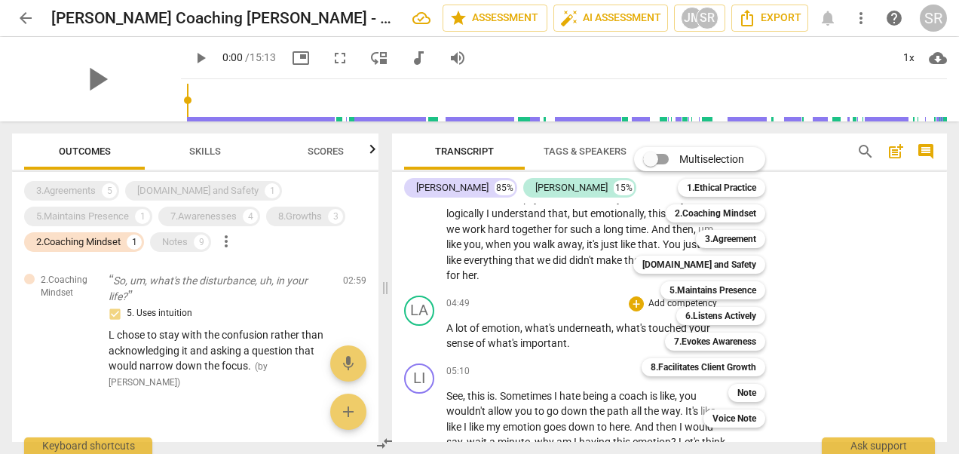
drag, startPoint x: 943, startPoint y: 283, endPoint x: 943, endPoint y: 238, distance: 44.5
click at [943, 238] on div at bounding box center [479, 227] width 959 height 454
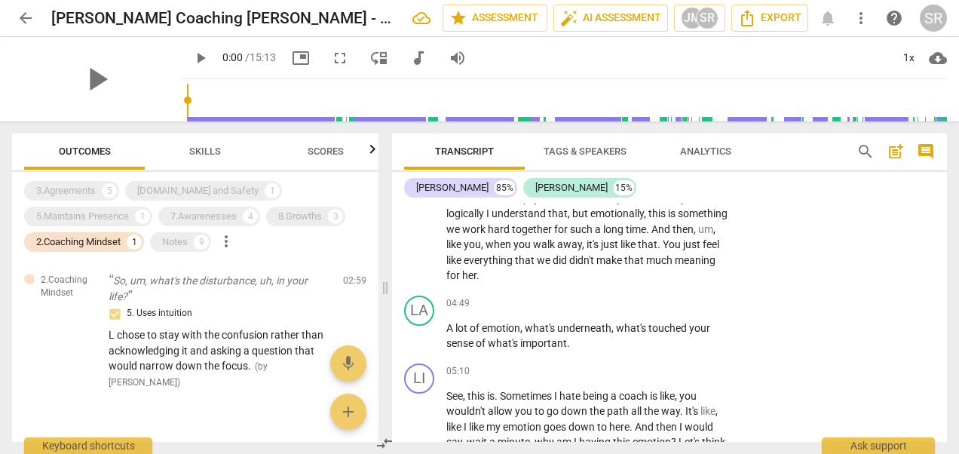
scroll to position [1483, 0]
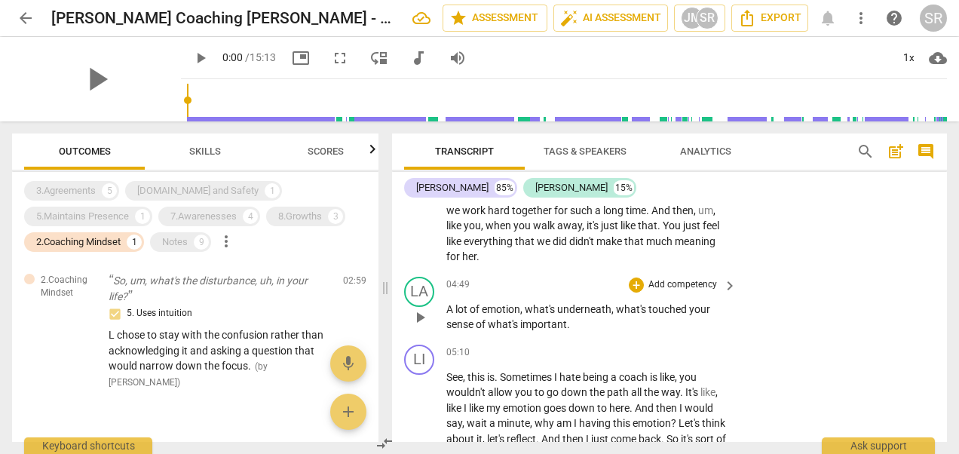
click at [658, 278] on p "Add competency" at bounding box center [683, 285] width 72 height 14
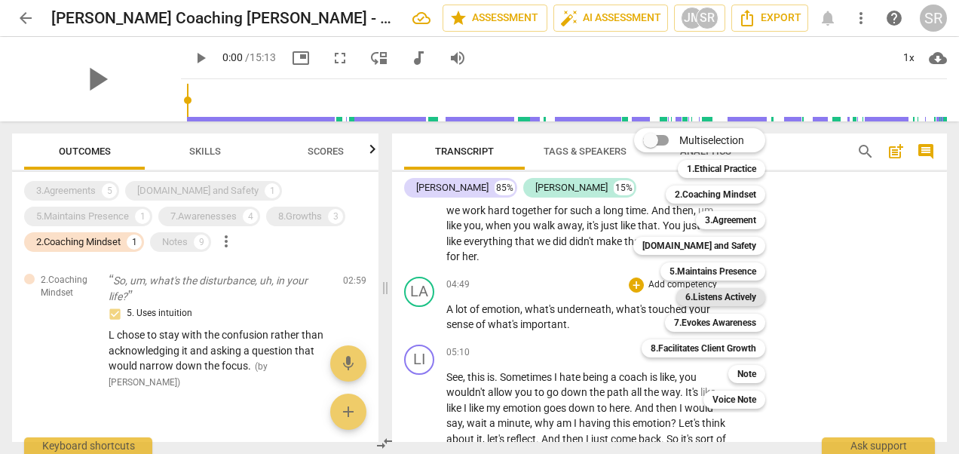
click at [712, 296] on b "6.Listens Actively" at bounding box center [720, 297] width 71 height 18
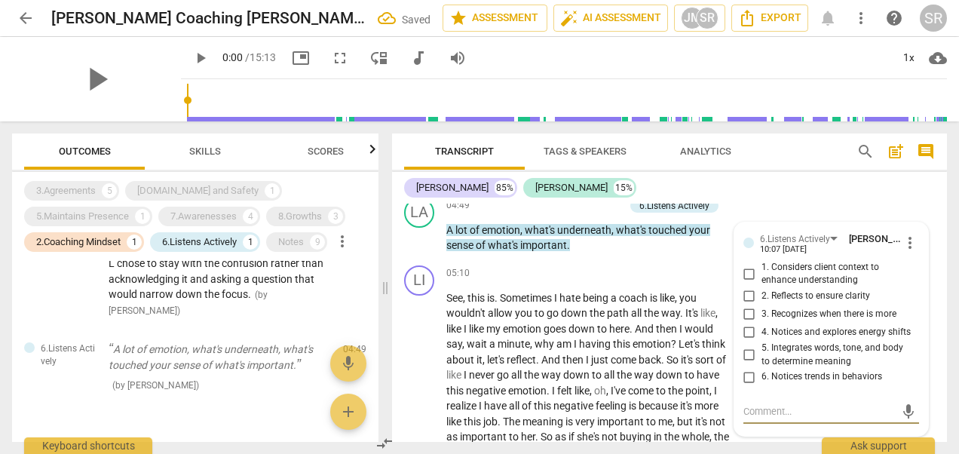
scroll to position [1533, 0]
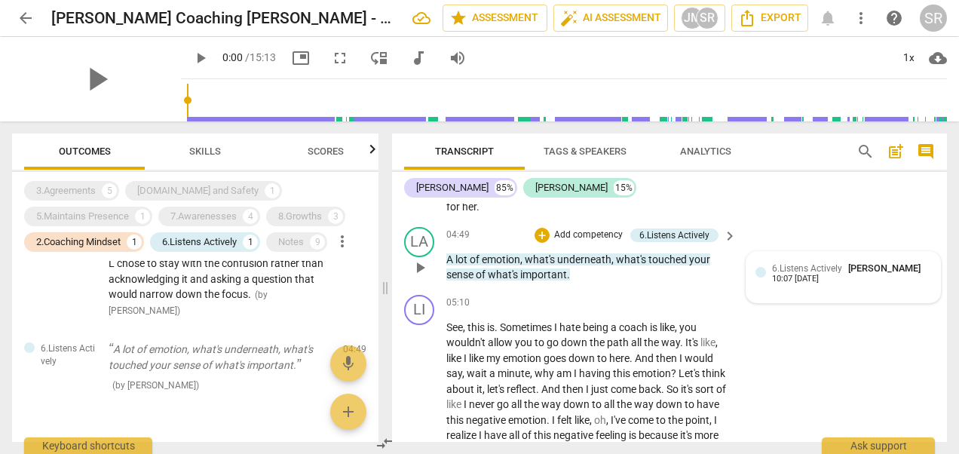
click at [808, 263] on span "6.Listens Actively" at bounding box center [807, 268] width 70 height 11
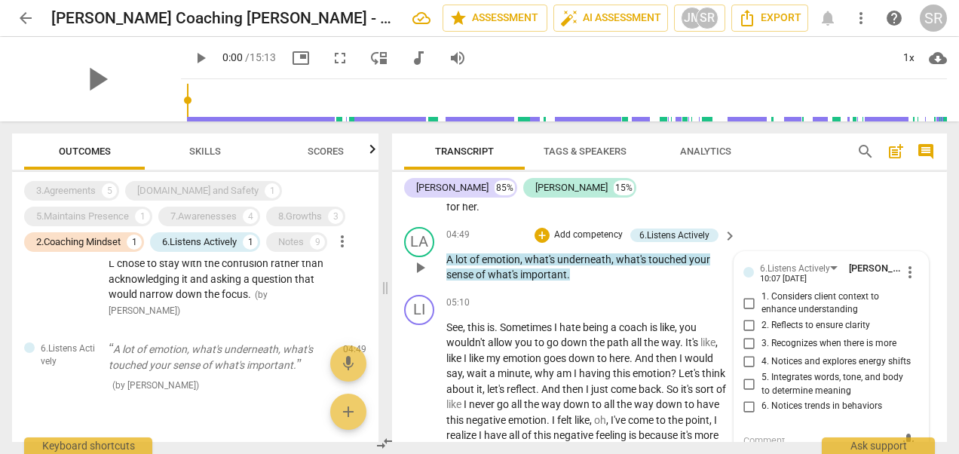
click at [743, 434] on textarea at bounding box center [819, 441] width 152 height 14
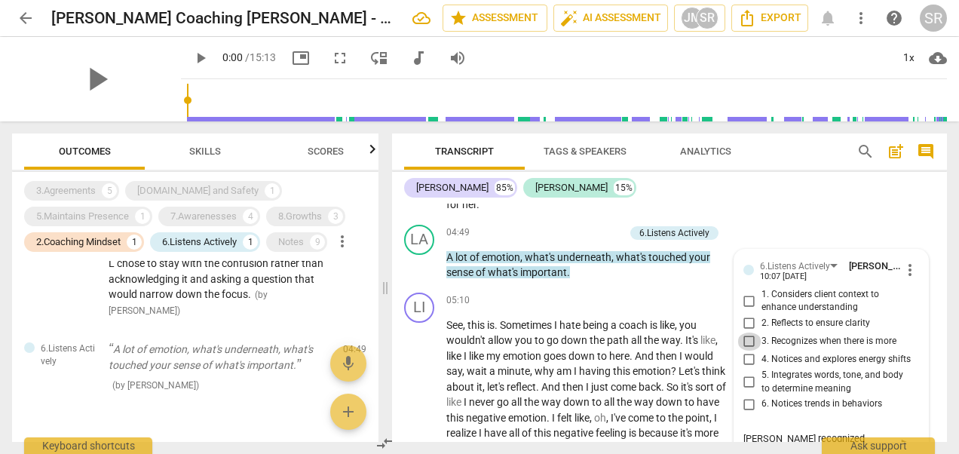
click at [747, 333] on input "3. Recognizes when there is more" at bounding box center [749, 342] width 24 height 18
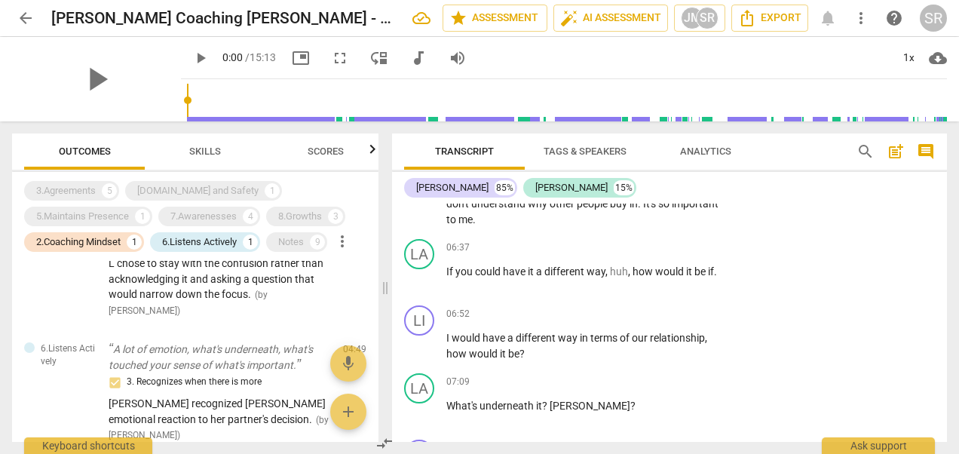
scroll to position [1798, 0]
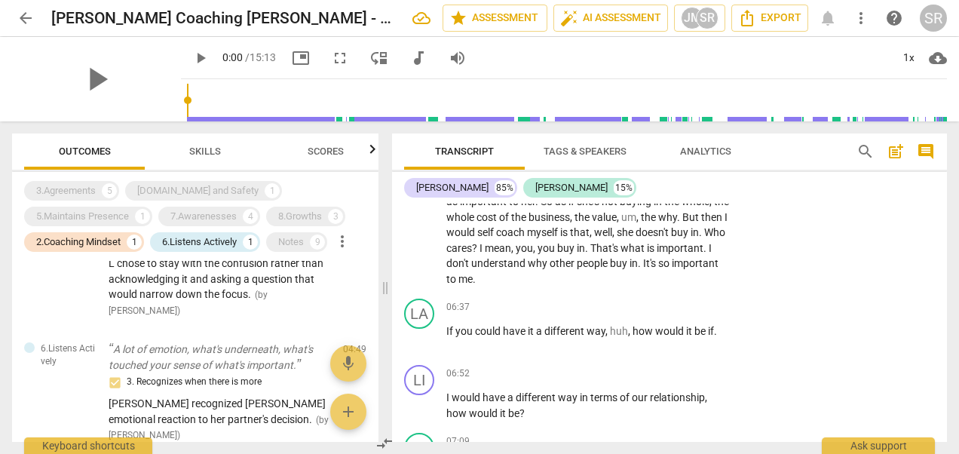
click at [948, 300] on div "Transcript Tags & Speakers Analytics search post_add comment [PERSON_NAME] 85% …" at bounding box center [672, 287] width 573 height 333
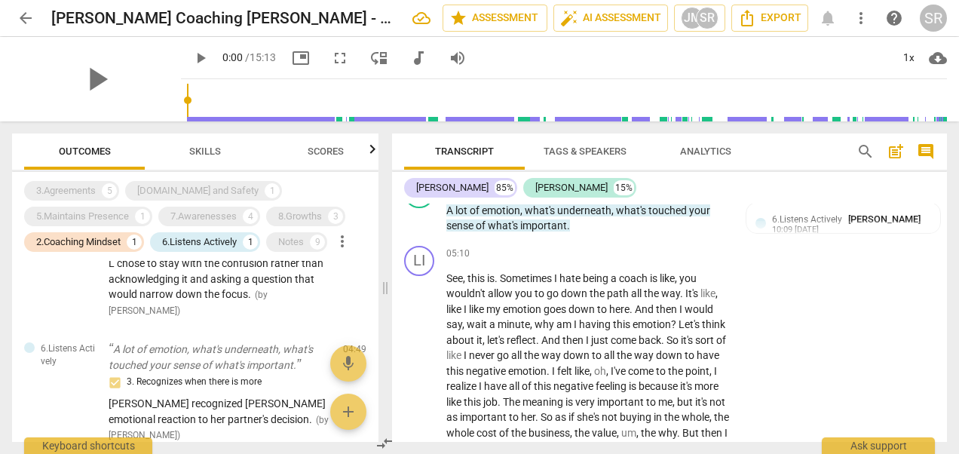
scroll to position [1611, 0]
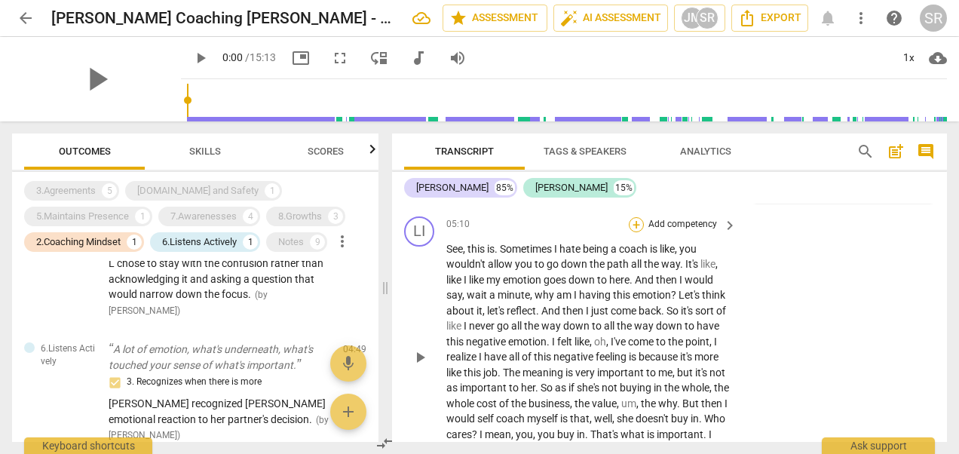
click at [637, 217] on div "+" at bounding box center [636, 224] width 15 height 15
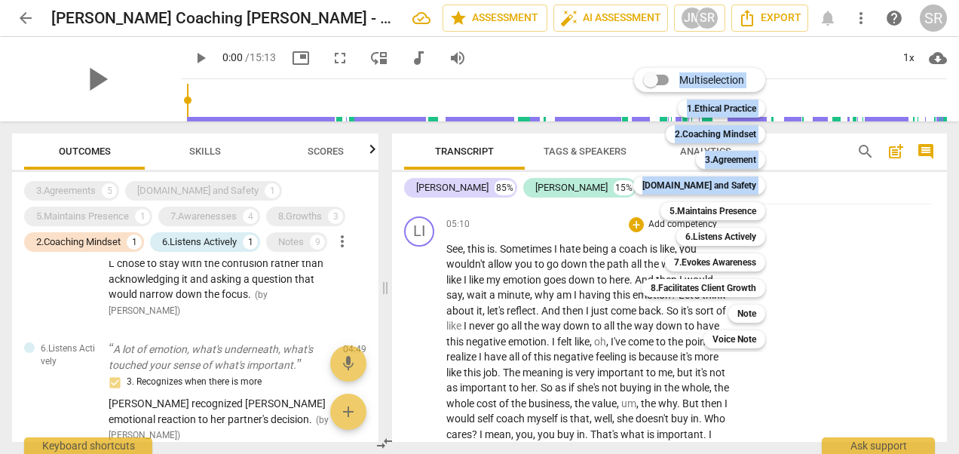
drag, startPoint x: 637, startPoint y: 207, endPoint x: 806, endPoint y: 225, distance: 169.9
click at [806, 225] on div "Multiselection m 1.Ethical Practice 1 2.Coaching Mindset 2 3.Agreement 3 [DOMAI…" at bounding box center [479, 227] width 959 height 454
click at [946, 303] on div at bounding box center [479, 227] width 959 height 454
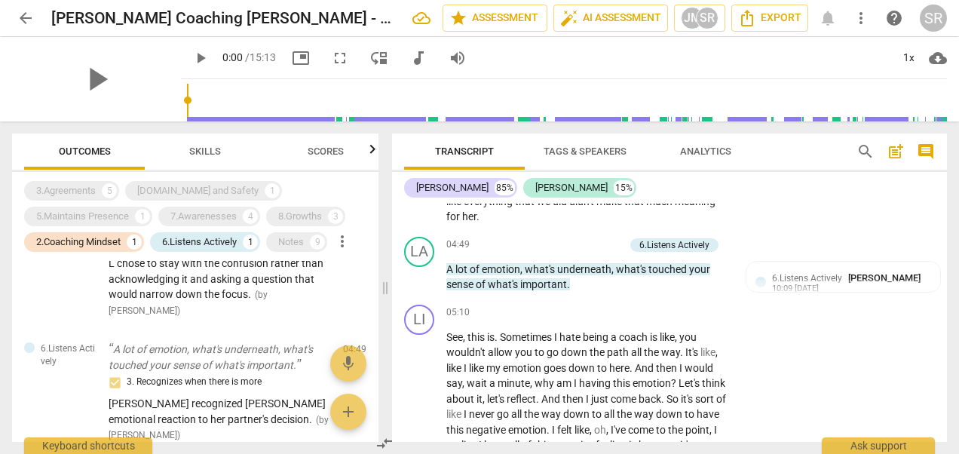
scroll to position [1484, 0]
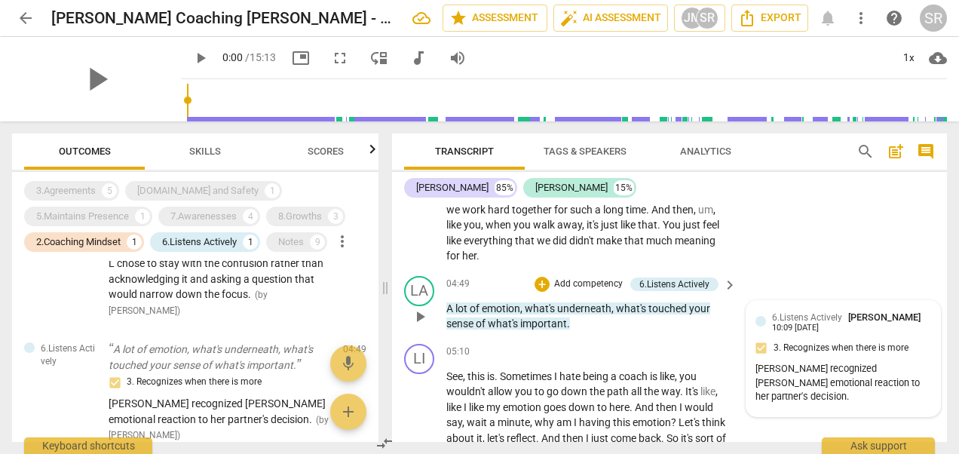
click at [908, 366] on div "[PERSON_NAME] recognized [PERSON_NAME] emotional reaction to her partner's deci…" at bounding box center [844, 383] width 176 height 42
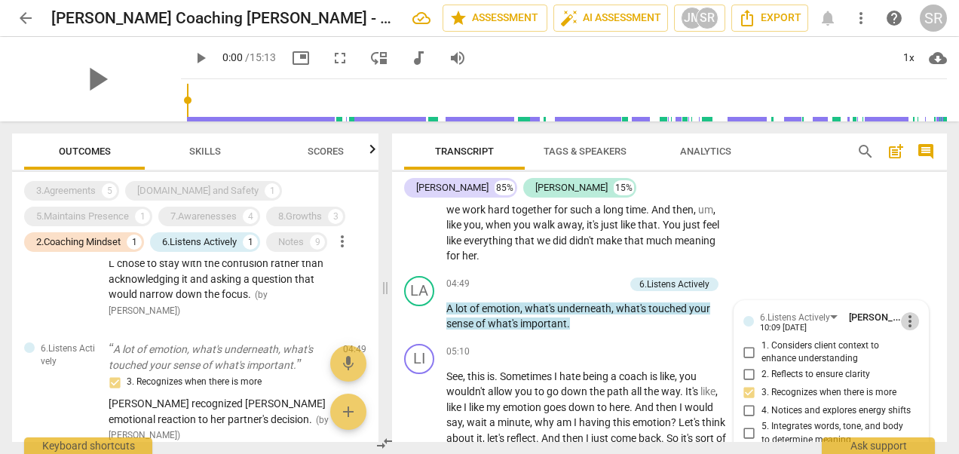
click at [906, 312] on span "more_vert" at bounding box center [910, 321] width 18 height 18
click at [913, 299] on li "Edit" at bounding box center [920, 305] width 52 height 29
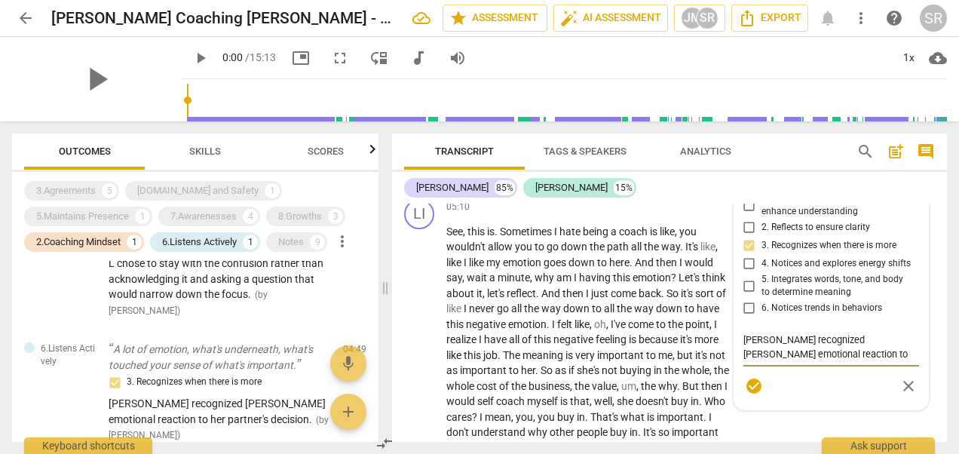
click at [885, 336] on textarea "[PERSON_NAME] recognized [PERSON_NAME] emotional reaction to her partner's deci…" at bounding box center [831, 347] width 176 height 29
click at [758, 354] on textarea "[PERSON_NAME] recognized [PERSON_NAME] emotional reaction to her partner's deci…" at bounding box center [831, 354] width 176 height 43
click at [845, 350] on textarea "[PERSON_NAME] recognized [PERSON_NAME] emotional reaction to her partner's deci…" at bounding box center [831, 354] width 176 height 43
click at [878, 353] on textarea "[PERSON_NAME] recognized [PERSON_NAME] emotional reaction to her partner's deci…" at bounding box center [831, 354] width 176 height 43
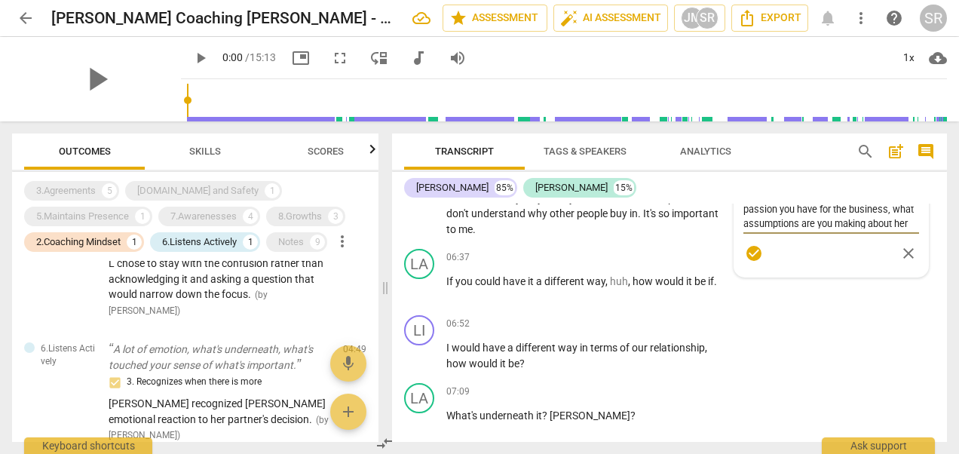
scroll to position [1759, 0]
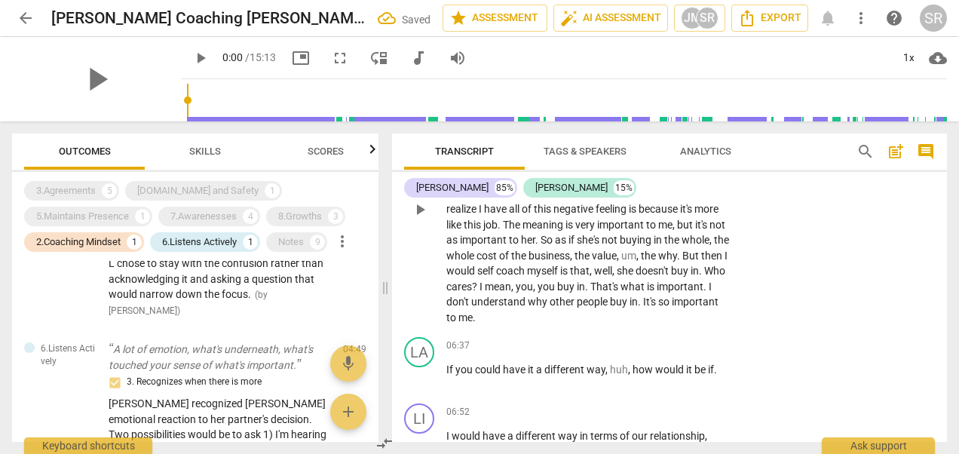
drag, startPoint x: 939, startPoint y: 296, endPoint x: 937, endPoint y: 275, distance: 21.2
click at [937, 275] on div "LI play_arrow pause 05:10 + Add competency keyboard_arrow_right See , this is .…" at bounding box center [669, 197] width 555 height 269
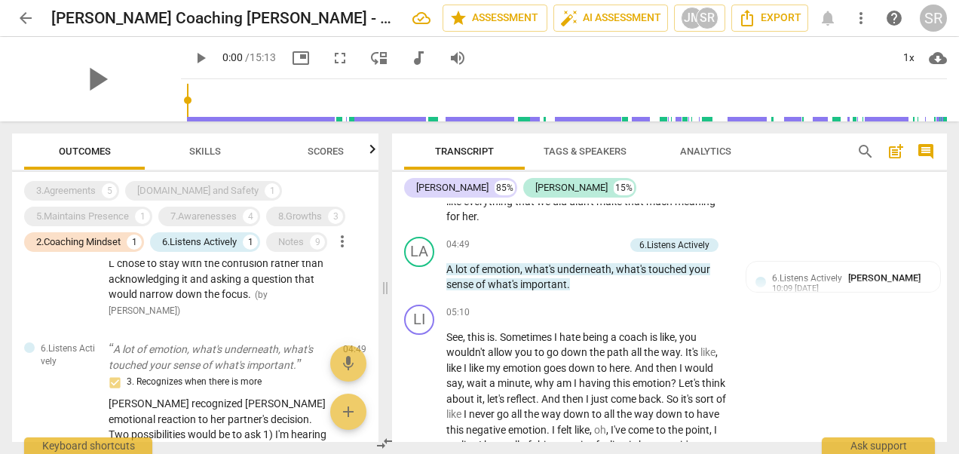
scroll to position [1543, 0]
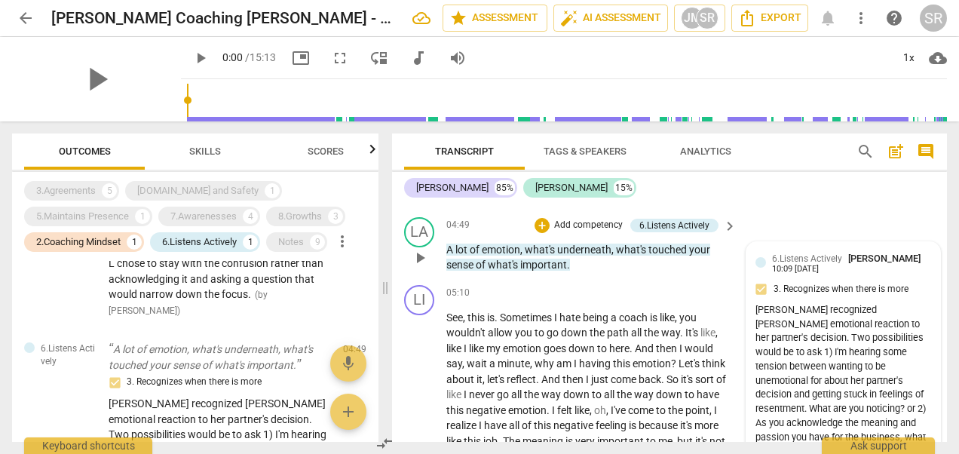
click at [802, 253] on span "6.Listens Actively" at bounding box center [807, 258] width 70 height 11
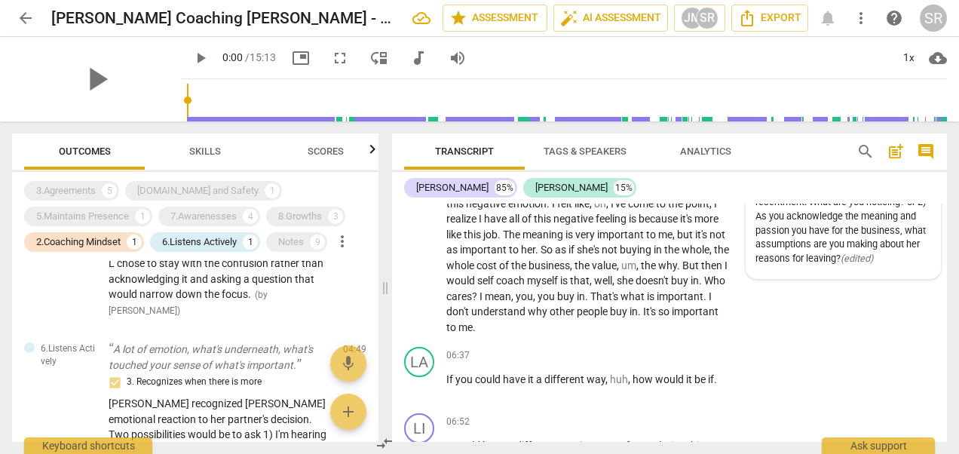
scroll to position [1798, 0]
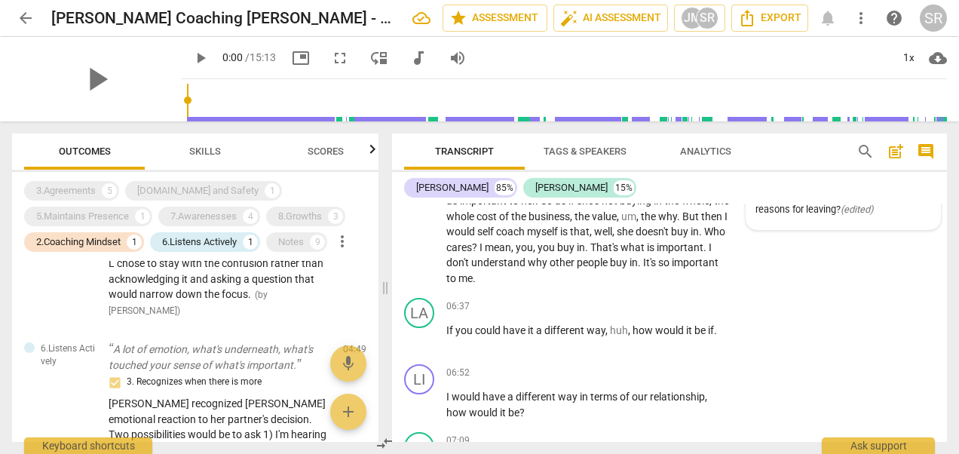
click at [951, 300] on div "Transcript Tags & Speakers Analytics search post_add comment [PERSON_NAME] 85% …" at bounding box center [672, 287] width 573 height 333
drag, startPoint x: 940, startPoint y: 292, endPoint x: 950, endPoint y: 316, distance: 26.3
click at [950, 316] on div "Transcript Tags & Speakers Analytics search post_add comment [PERSON_NAME] 85% …" at bounding box center [672, 287] width 573 height 333
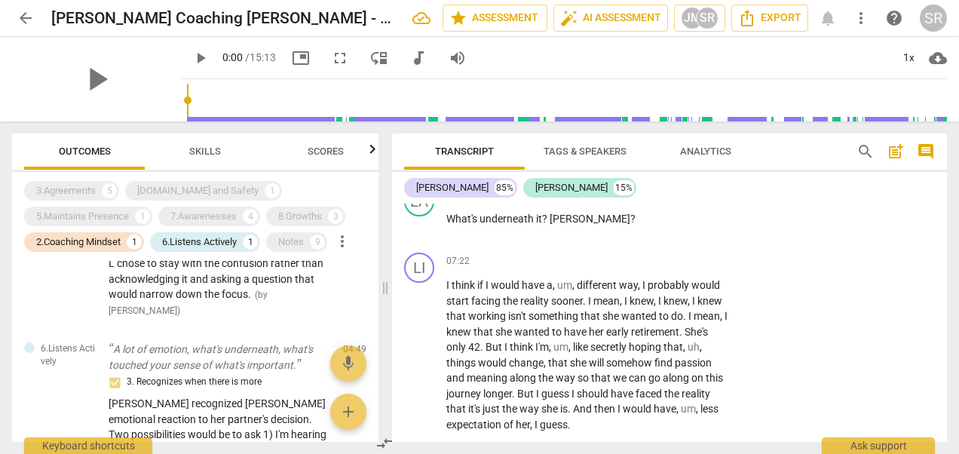
scroll to position [2074, 0]
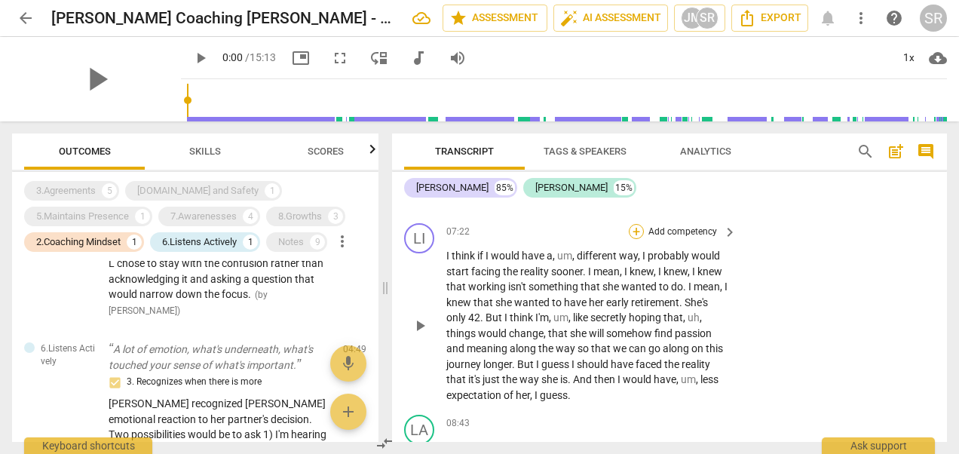
click at [635, 224] on div "+" at bounding box center [636, 231] width 15 height 15
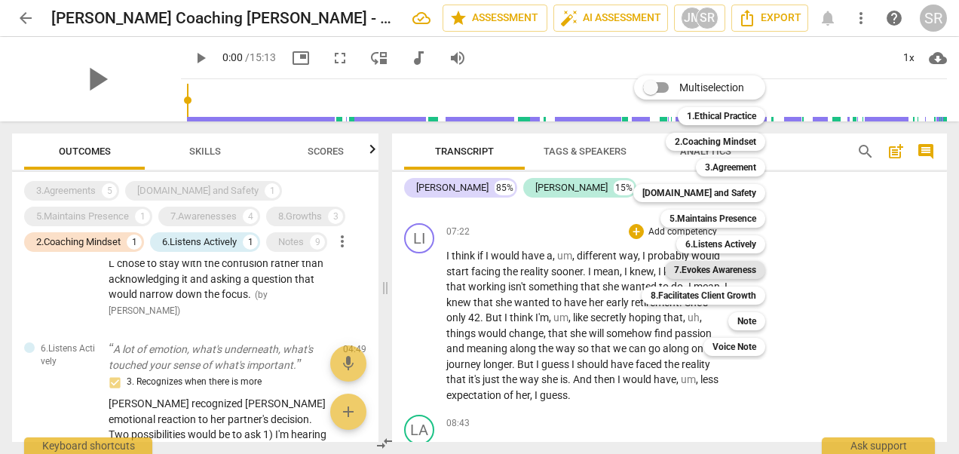
click at [718, 268] on b "7.Evokes Awareness" at bounding box center [715, 270] width 82 height 18
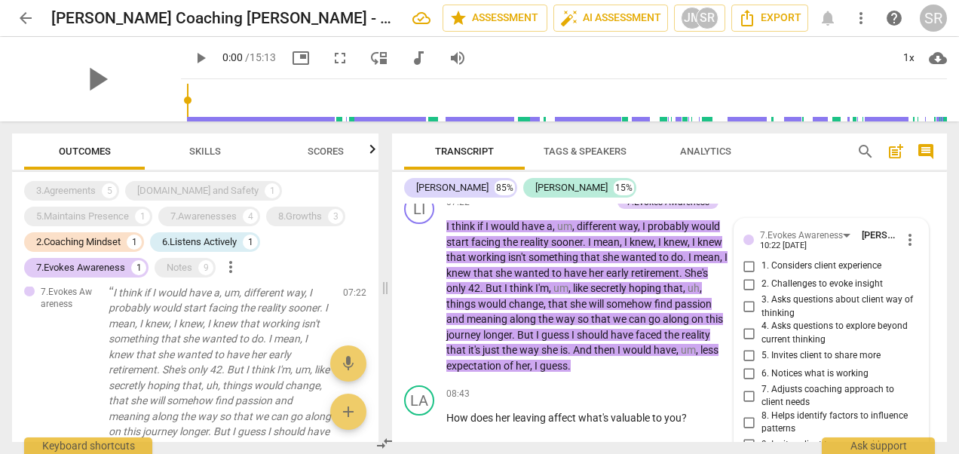
scroll to position [2083, 0]
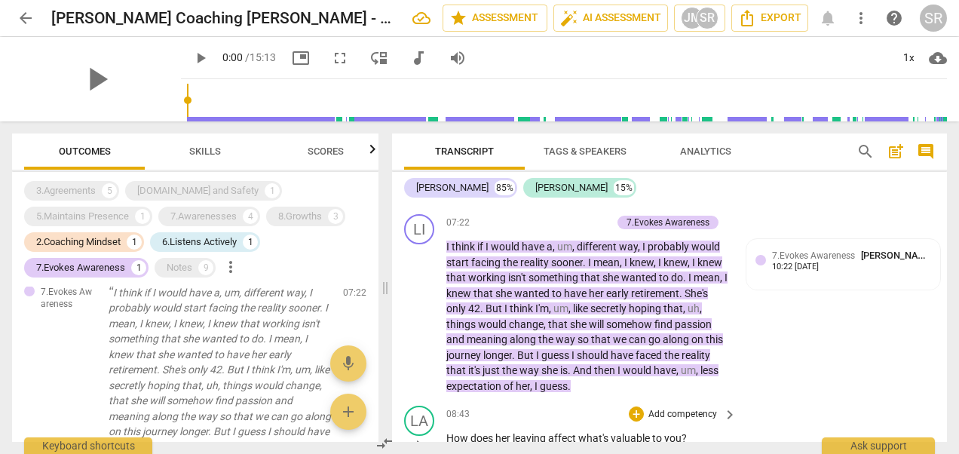
click at [543, 432] on span "leaving" at bounding box center [530, 438] width 35 height 12
click at [633, 406] on div "+" at bounding box center [636, 413] width 15 height 15
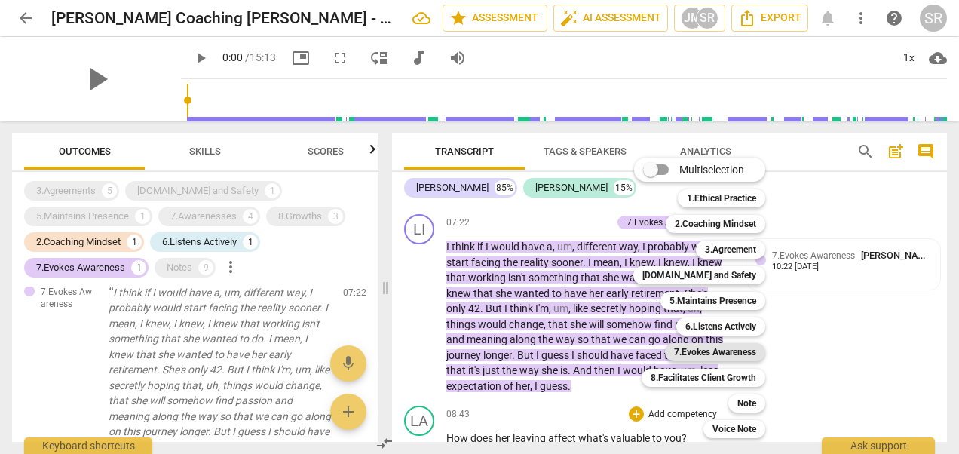
click at [695, 351] on b "7.Evokes Awareness" at bounding box center [715, 352] width 82 height 18
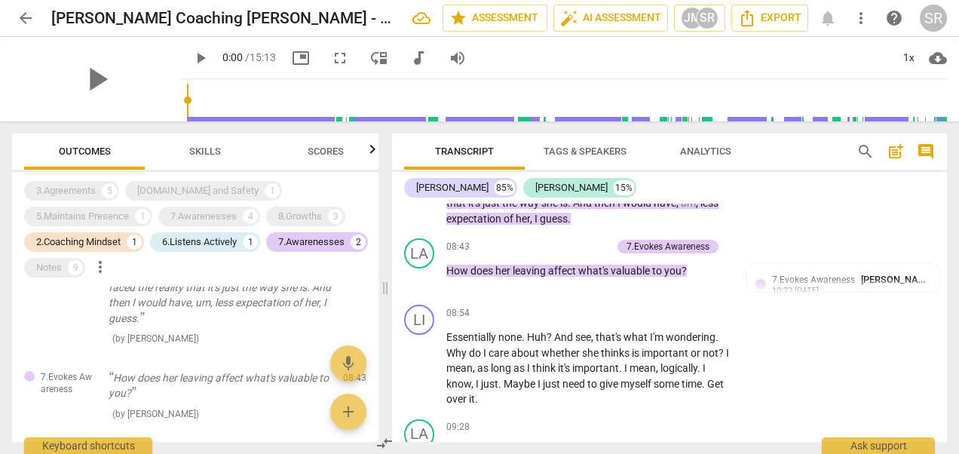
scroll to position [2230, 0]
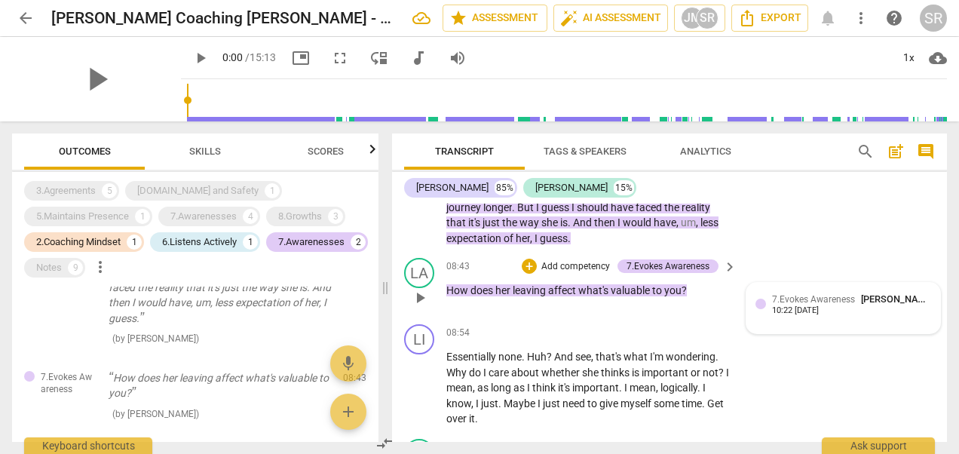
click at [777, 294] on span "7.Evokes Awareness" at bounding box center [813, 299] width 83 height 11
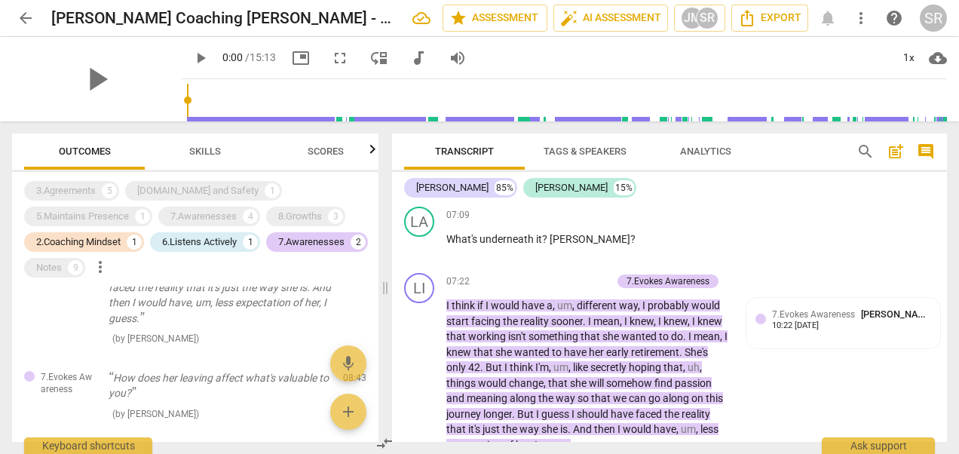
scroll to position [2034, 0]
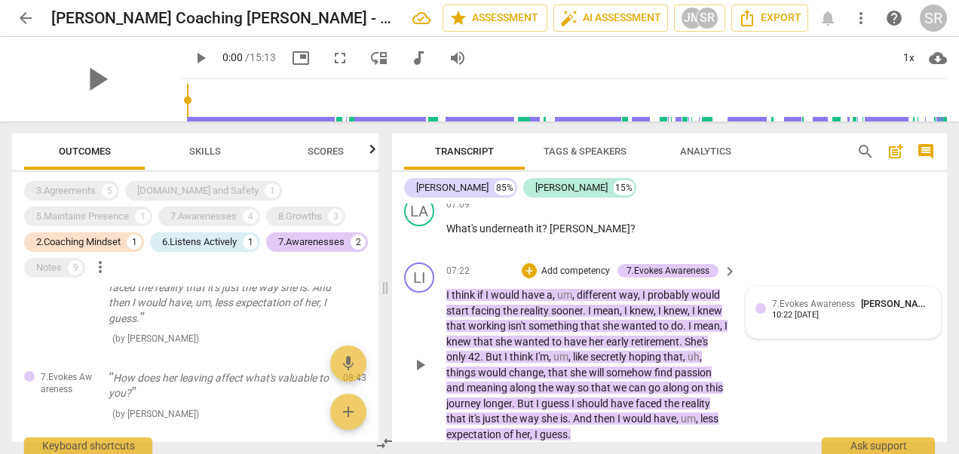
click at [867, 298] on span "[PERSON_NAME]" at bounding box center [897, 303] width 72 height 11
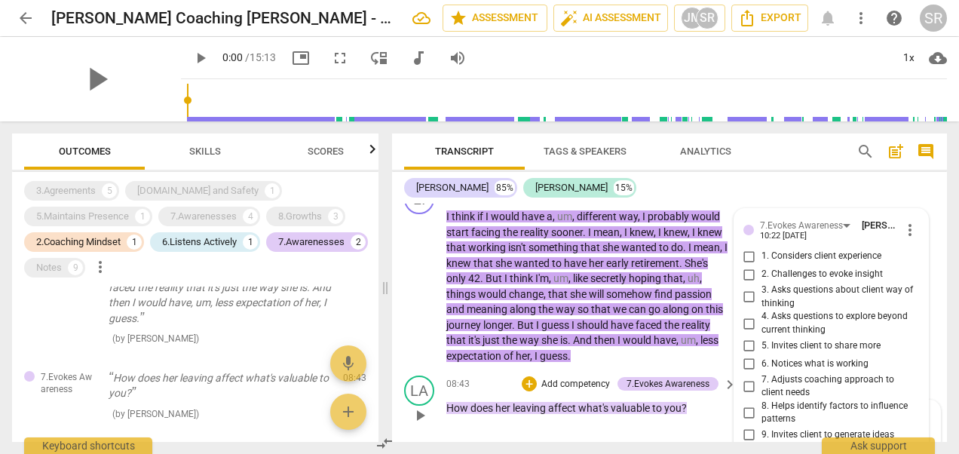
scroll to position [2083, 0]
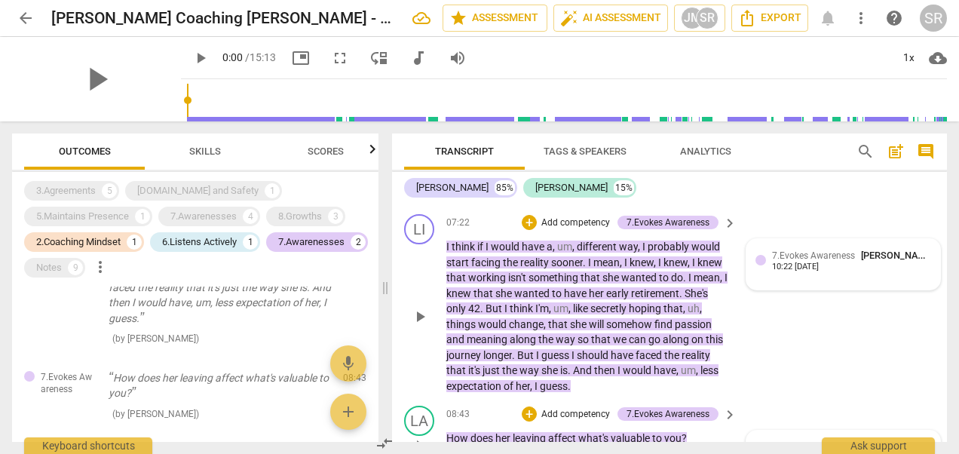
click at [906, 248] on div "7.Evokes Awareness [PERSON_NAME]" at bounding box center [851, 255] width 159 height 14
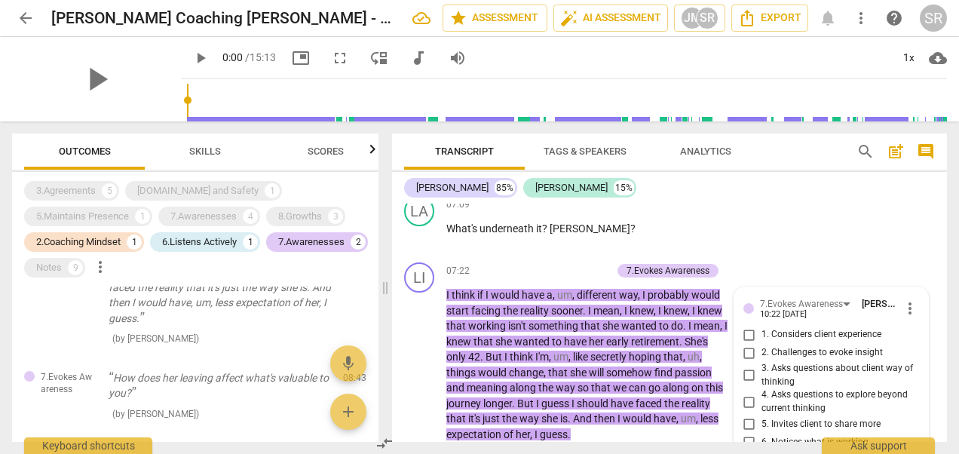
scroll to position [2024, 0]
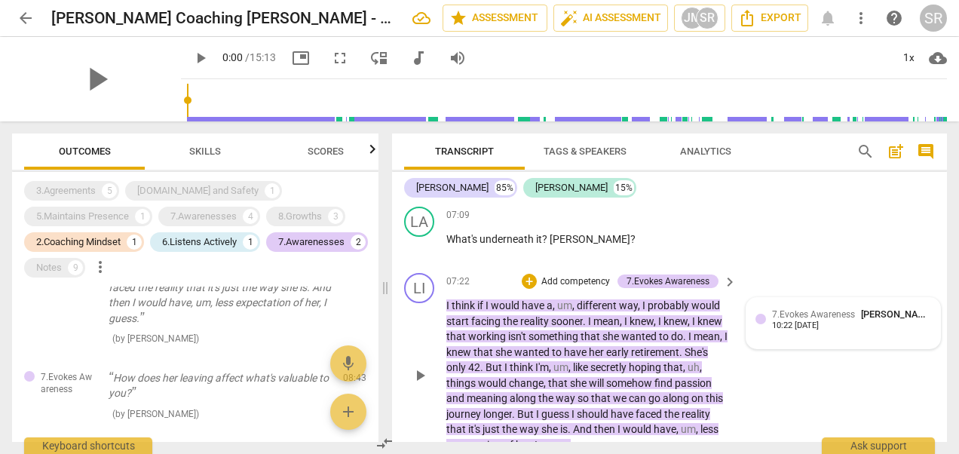
click at [813, 309] on span "7.Evokes Awareness" at bounding box center [813, 314] width 83 height 11
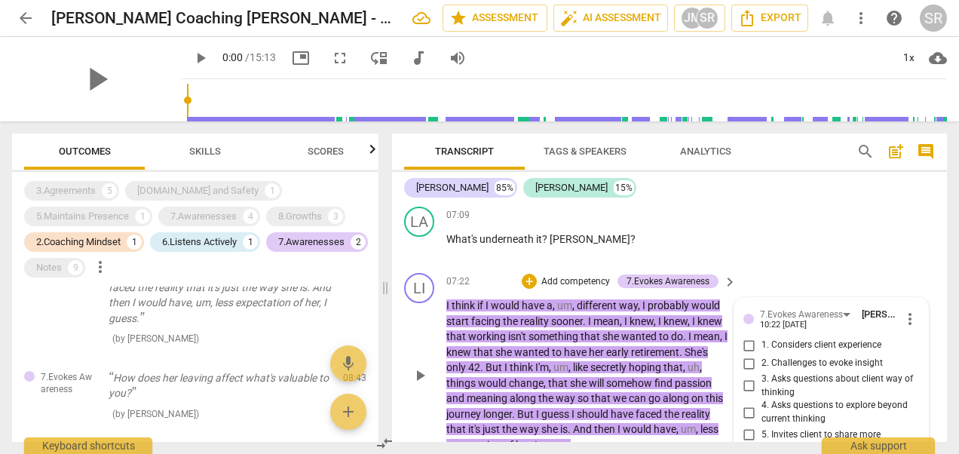
scroll to position [2288, 0]
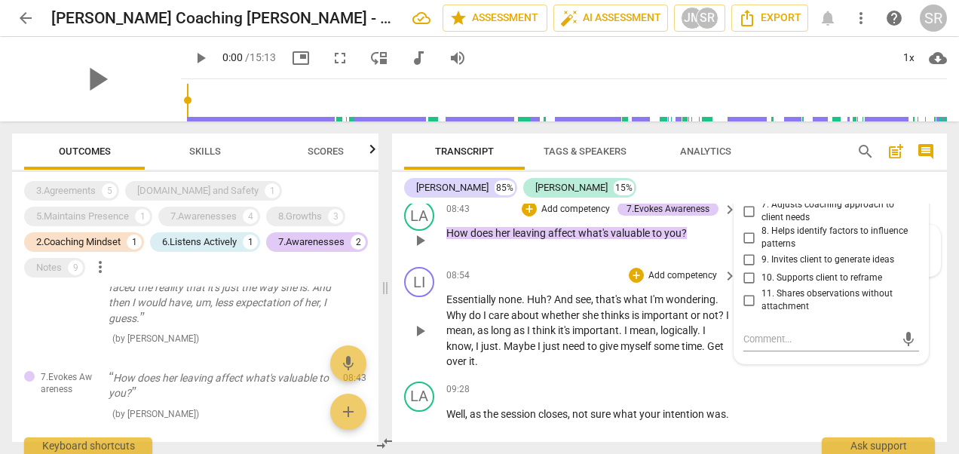
click at [527, 309] on span "about" at bounding box center [526, 315] width 30 height 12
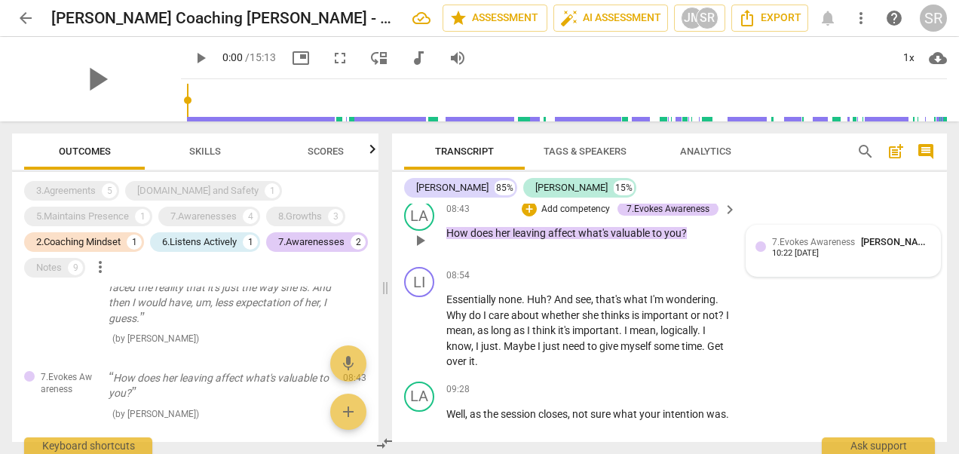
click at [788, 237] on span "7.Evokes Awareness" at bounding box center [813, 242] width 83 height 11
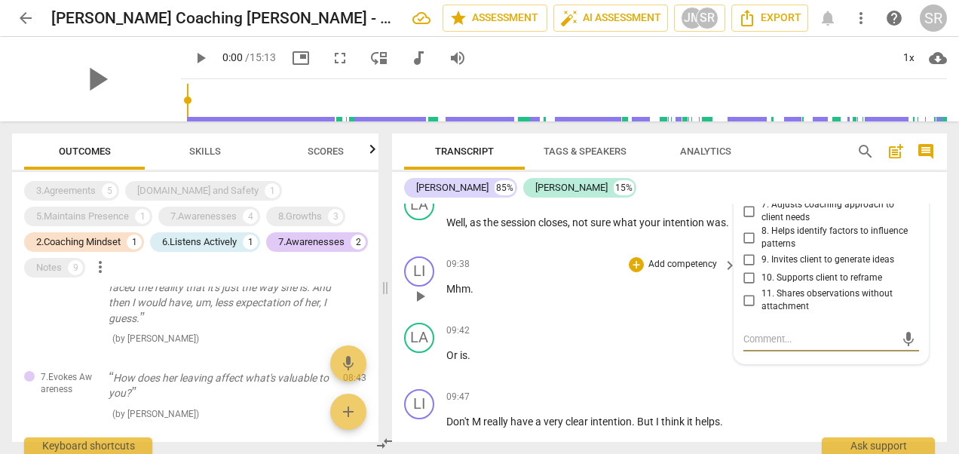
click at [617, 256] on div "09:38 + Add competency keyboard_arrow_right" at bounding box center [592, 264] width 292 height 17
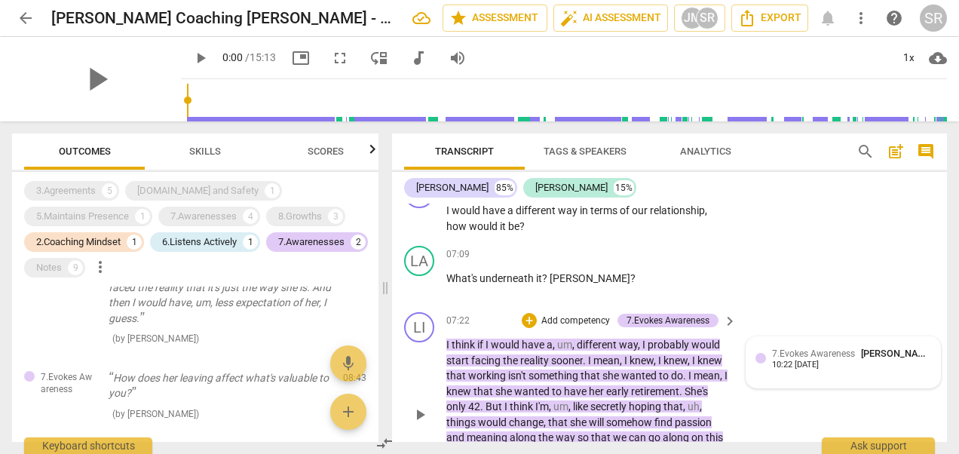
scroll to position [1955, 0]
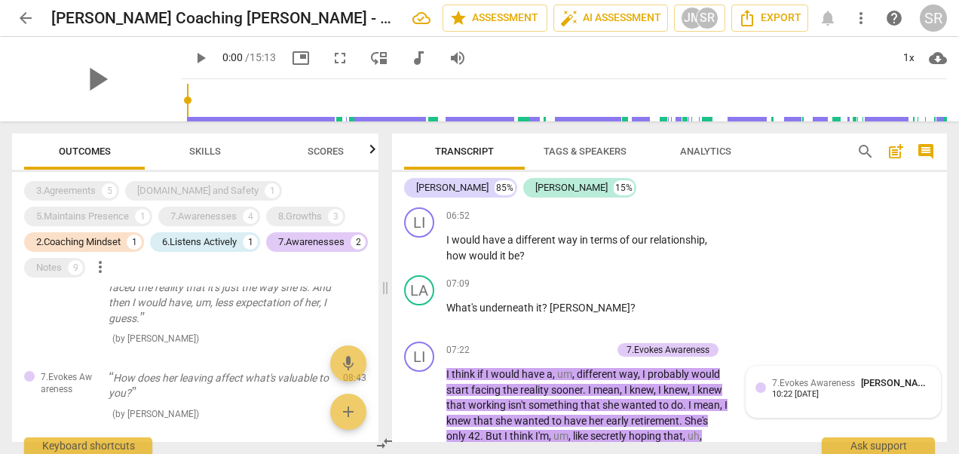
drag, startPoint x: 692, startPoint y: 335, endPoint x: 841, endPoint y: 365, distance: 151.6
click at [841, 378] on span "7.Evokes Awareness" at bounding box center [813, 383] width 83 height 11
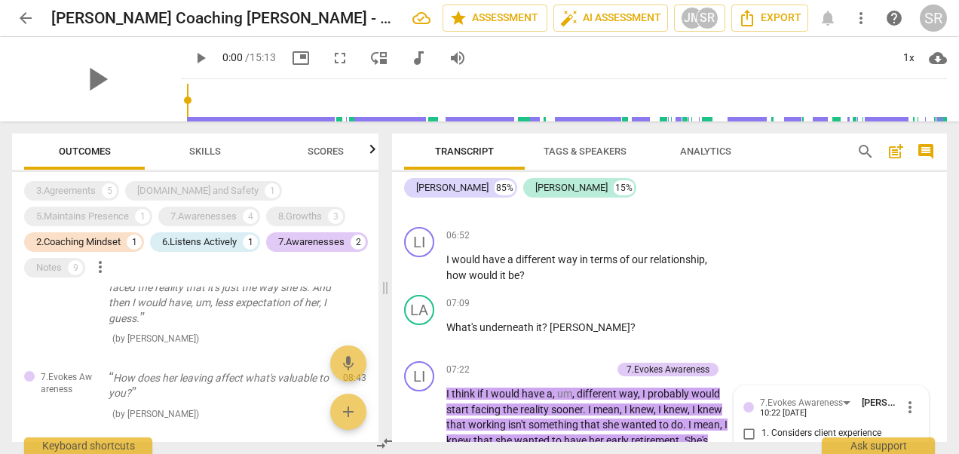
scroll to position [1916, 0]
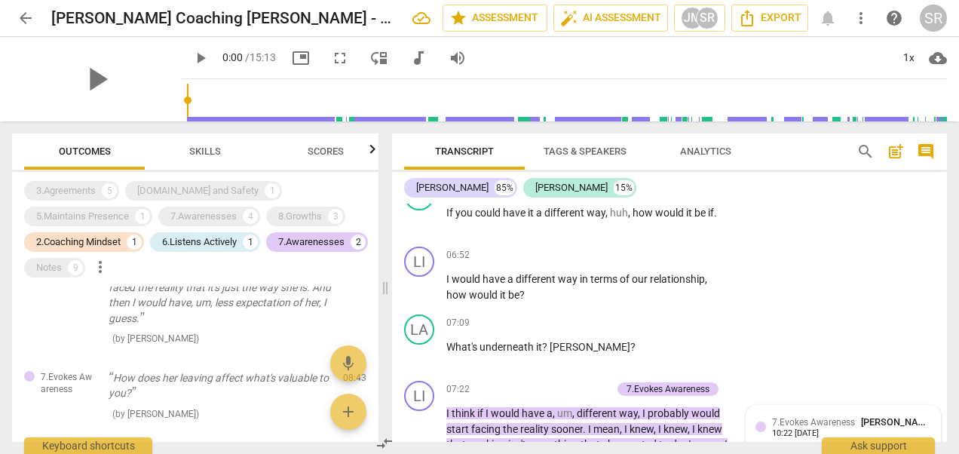
click at [795, 415] on div "7.Evokes Awareness [PERSON_NAME]" at bounding box center [851, 422] width 159 height 14
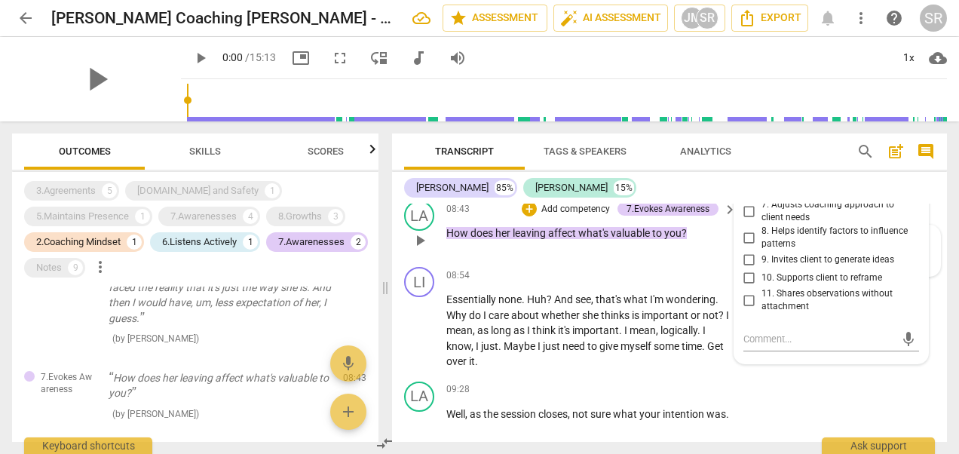
click at [908, 225] on span "8. Helps identify factors to influence patterns" at bounding box center [838, 238] width 152 height 26
click at [762, 228] on input "8. Helps identify factors to influence patterns" at bounding box center [749, 237] width 24 height 18
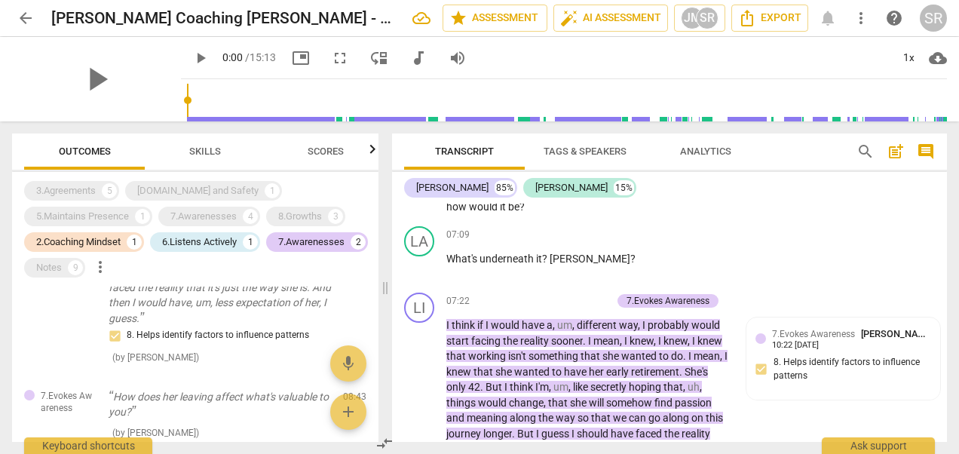
scroll to position [1956, 0]
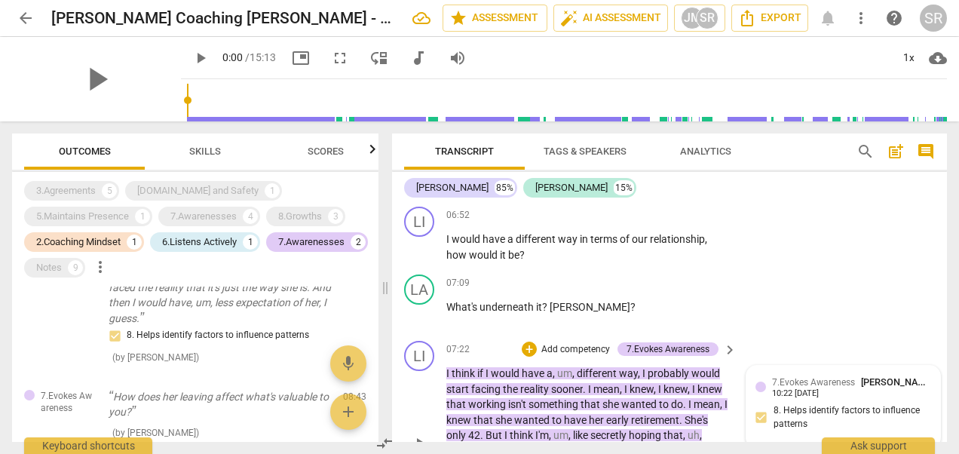
click at [761, 382] on div at bounding box center [761, 387] width 11 height 11
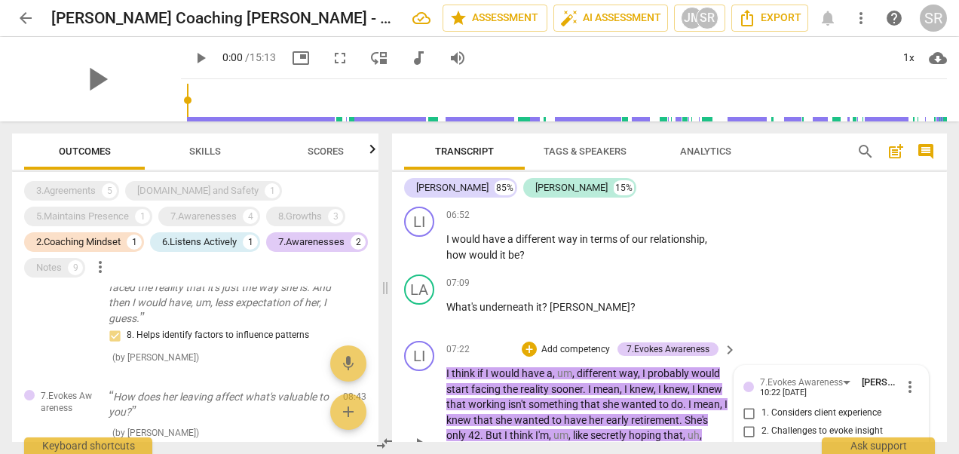
scroll to position [2288, 0]
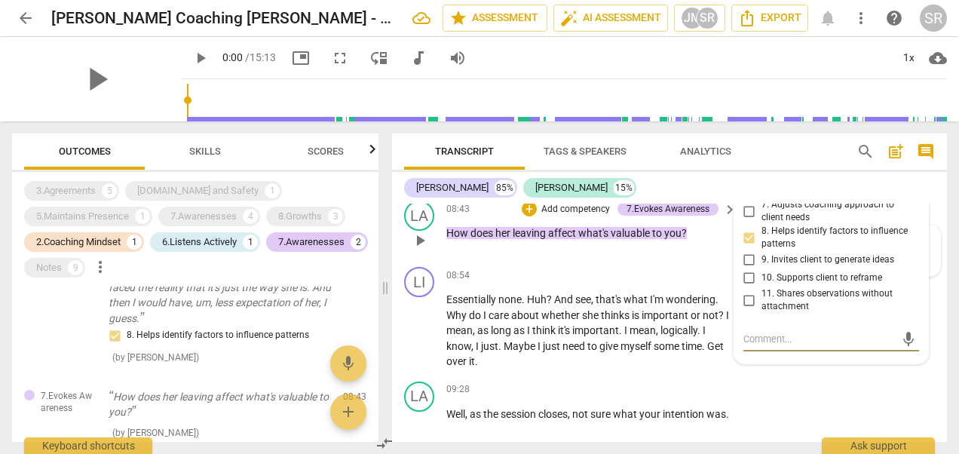
click at [901, 251] on label "9. Invites client to generate ideas" at bounding box center [825, 260] width 176 height 18
click at [762, 251] on input "9. Invites client to generate ideas" at bounding box center [749, 260] width 24 height 18
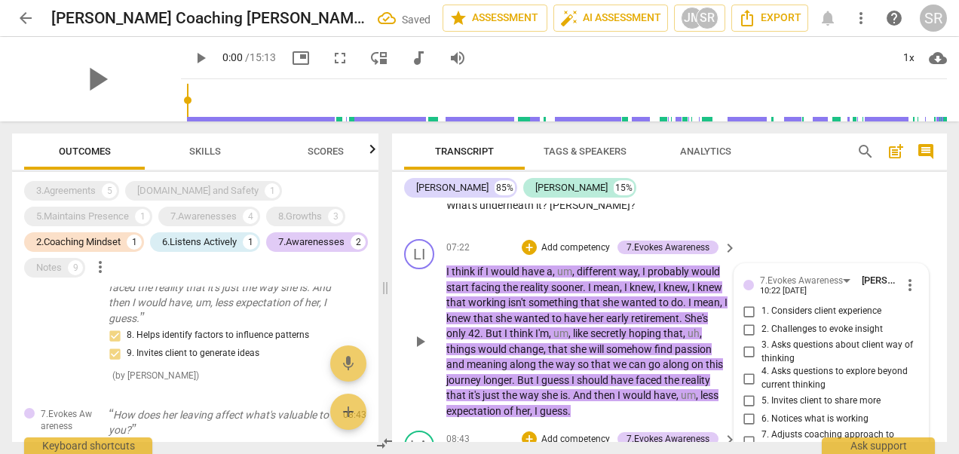
scroll to position [2046, 0]
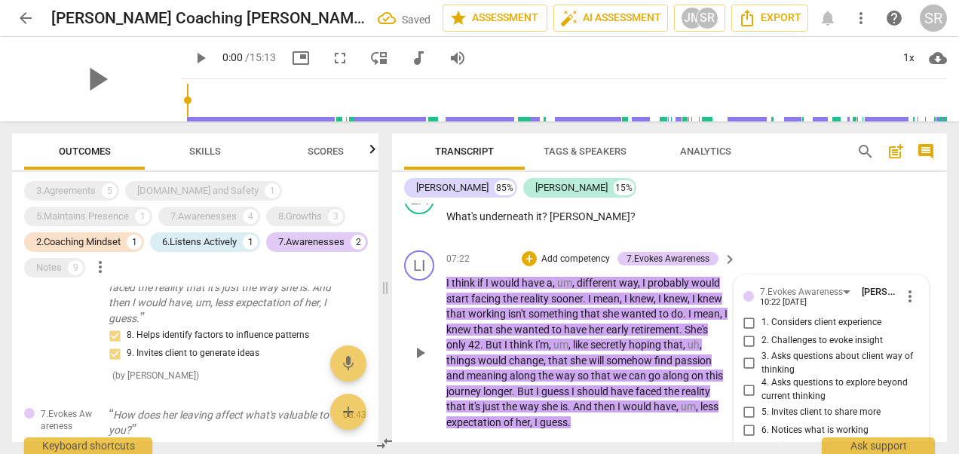
click at [906, 287] on span "more_vert" at bounding box center [910, 296] width 18 height 18
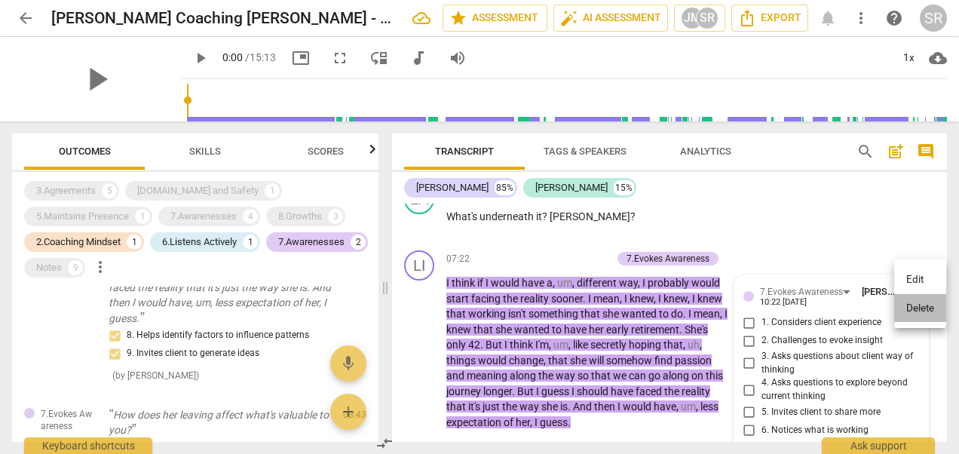
click at [913, 305] on li "Delete" at bounding box center [920, 308] width 52 height 29
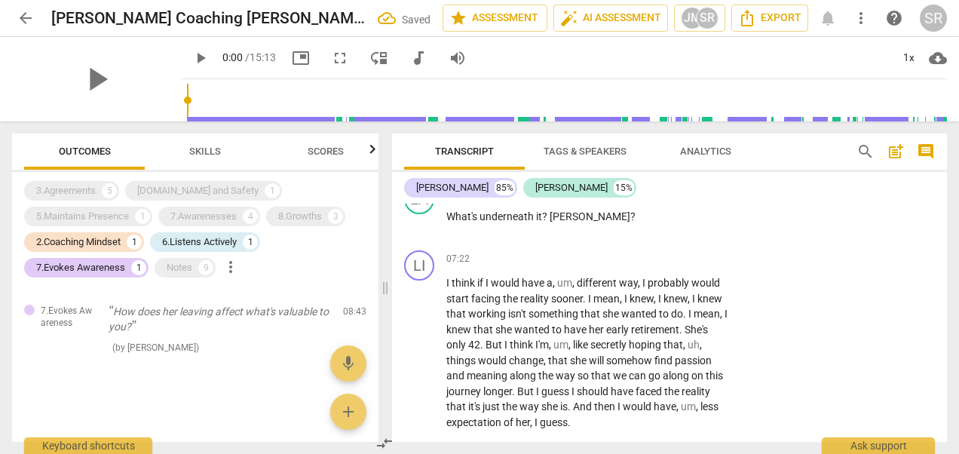
scroll to position [281, 0]
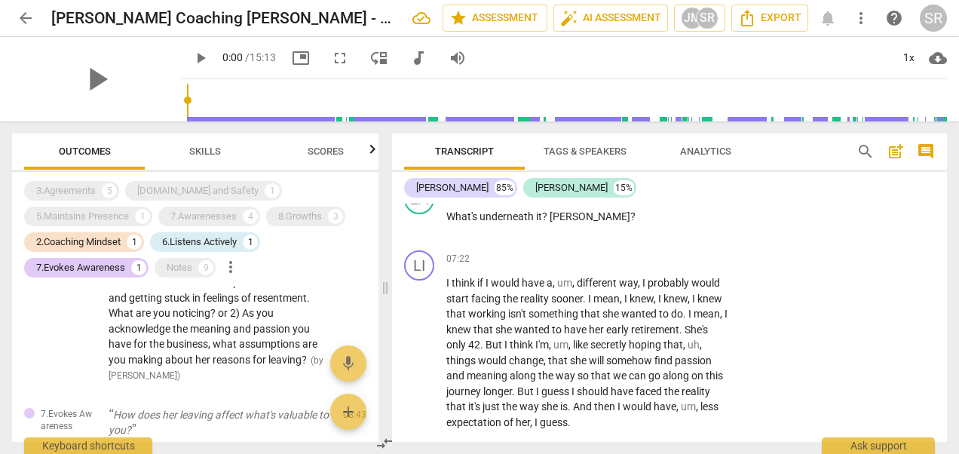
click at [944, 314] on div "[PERSON_NAME] Summary: Note to all ~ remember that these are 10 minute sessions…" at bounding box center [669, 323] width 555 height 238
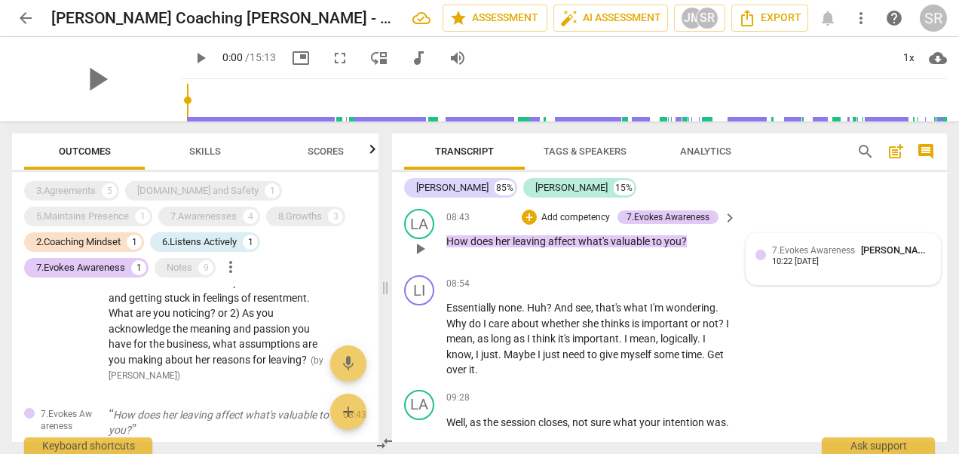
scroll to position [2240, 0]
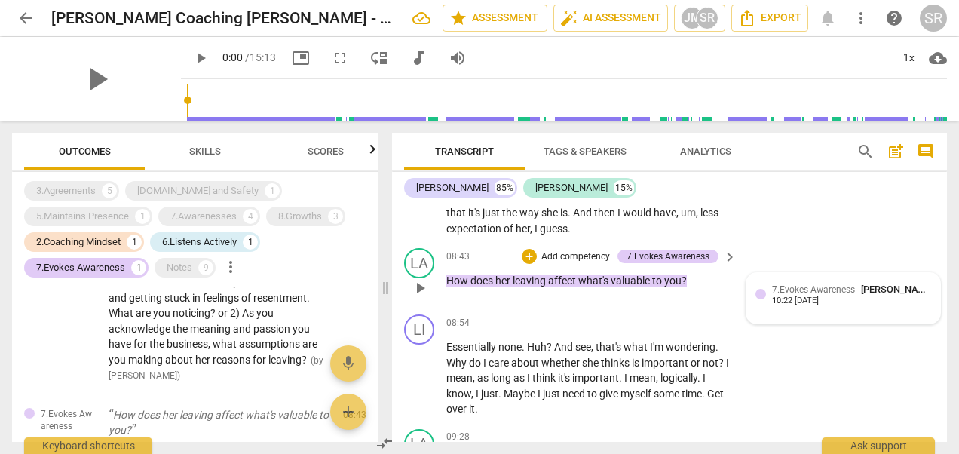
click at [802, 284] on span "7.Evokes Awareness" at bounding box center [813, 289] width 83 height 11
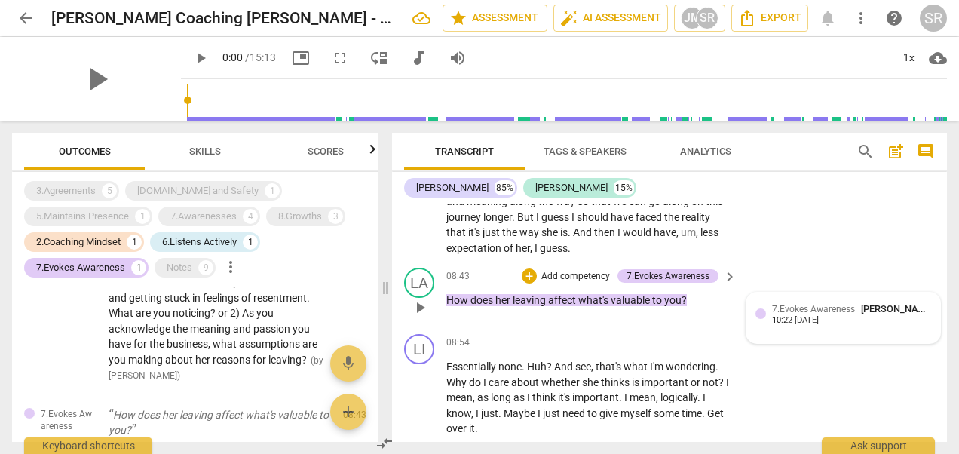
click at [802, 304] on span "7.Evokes Awareness" at bounding box center [813, 309] width 83 height 11
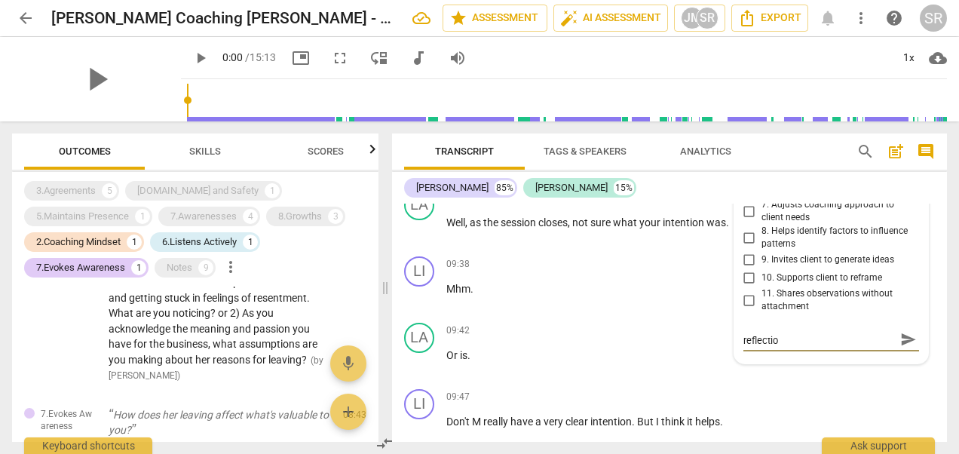
scroll to position [0, 0]
drag, startPoint x: 820, startPoint y: 339, endPoint x: 845, endPoint y: 327, distance: 28.0
click at [845, 332] on textarea "What have you learned from that reflection and relaistion that you" at bounding box center [819, 346] width 152 height 29
click at [828, 338] on textarea "What have you learned from that reflection and relaistion that you" at bounding box center [819, 346] width 152 height 29
click at [840, 332] on textarea "What have you learned from that reflection and realization that you" at bounding box center [819, 346] width 152 height 29
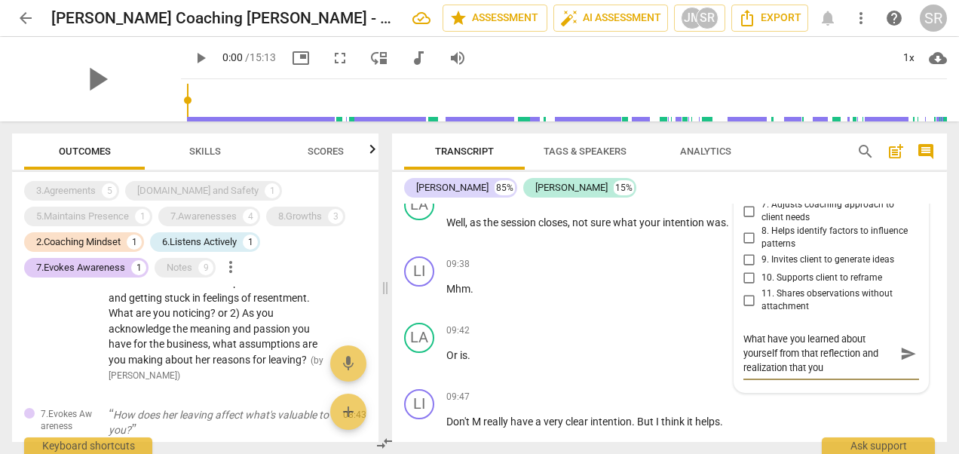
drag, startPoint x: 800, startPoint y: 332, endPoint x: 878, endPoint y: 330, distance: 78.4
click at [878, 332] on textarea "What have you learned about yourself from that reflection and realization that …" at bounding box center [819, 353] width 152 height 43
click at [884, 336] on textarea "What have you learned about yourself from the realization that you" at bounding box center [819, 346] width 152 height 29
click at [906, 345] on span "send" at bounding box center [908, 353] width 17 height 17
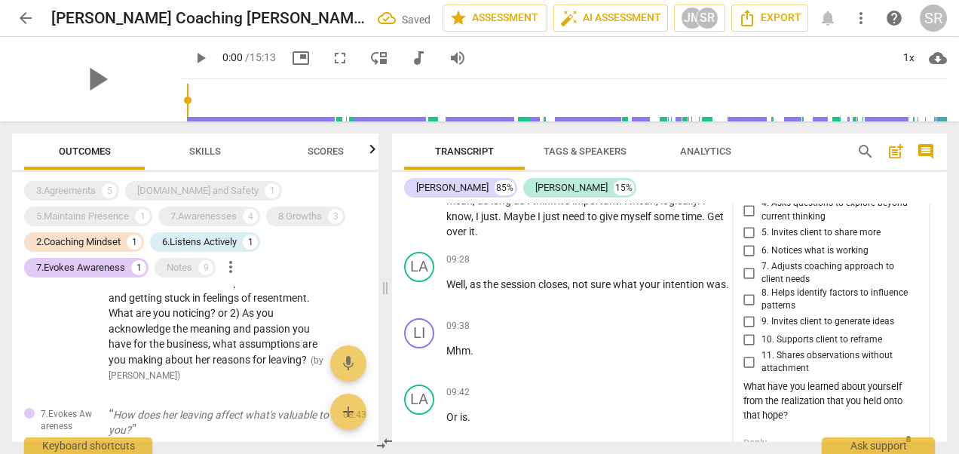
scroll to position [2378, 0]
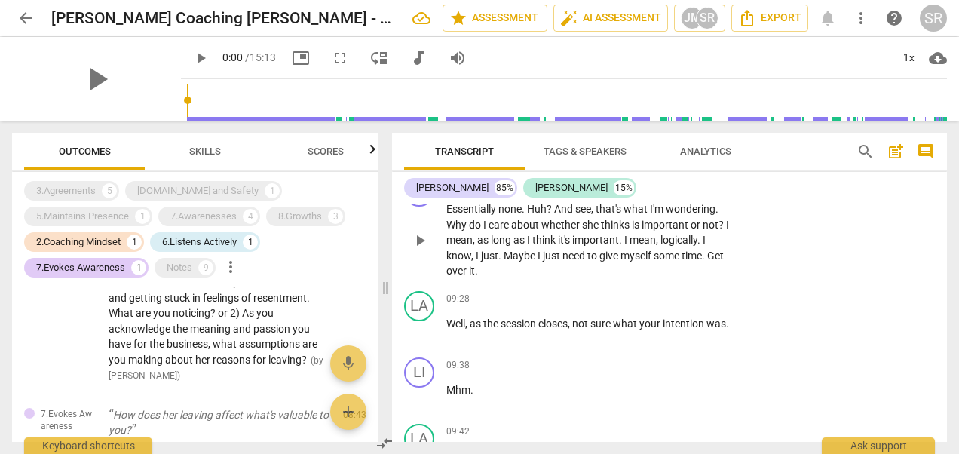
click at [911, 246] on div "LI play_arrow pause 08:54 + Add competency keyboard_arrow_right Essentially non…" at bounding box center [669, 227] width 555 height 115
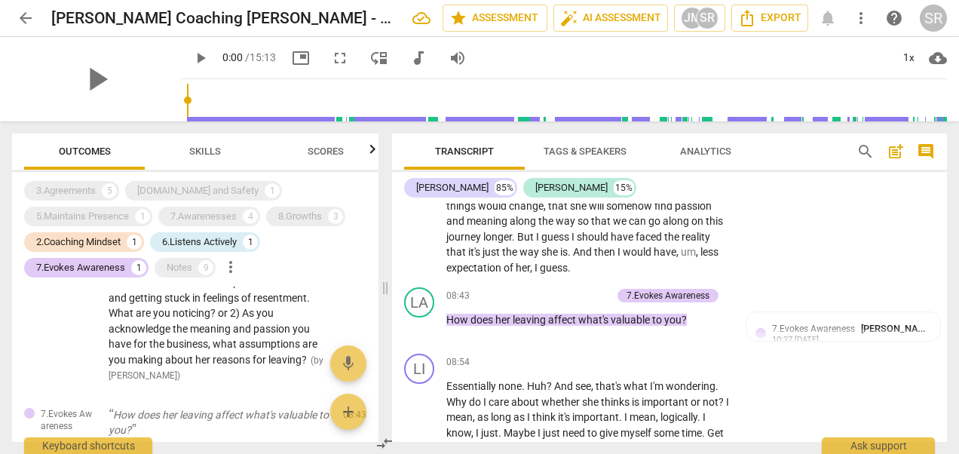
scroll to position [2191, 0]
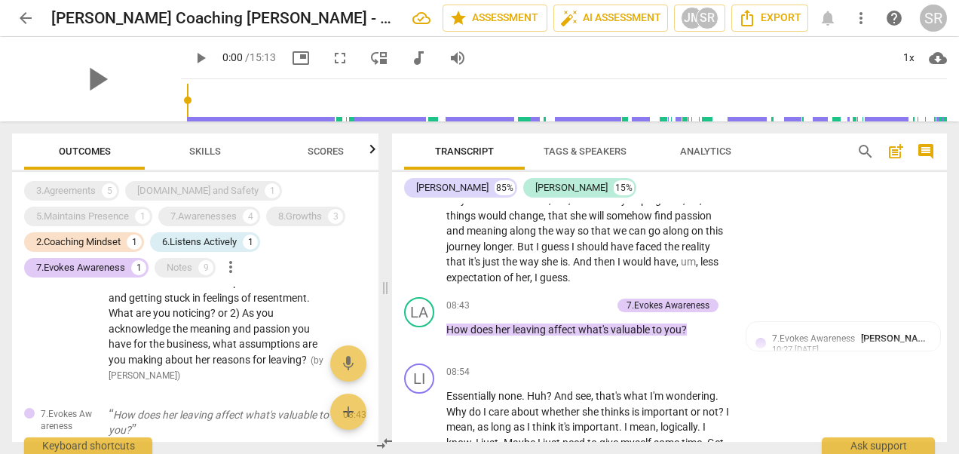
click at [783, 333] on span "7.Evokes Awareness" at bounding box center [813, 338] width 83 height 11
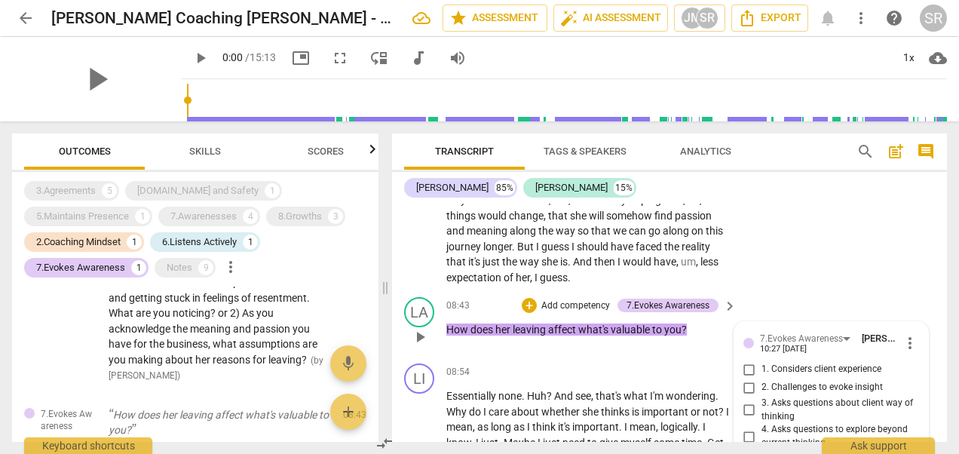
click at [748, 428] on input "4. Asks questions to explore beyond current thinking" at bounding box center [749, 437] width 24 height 18
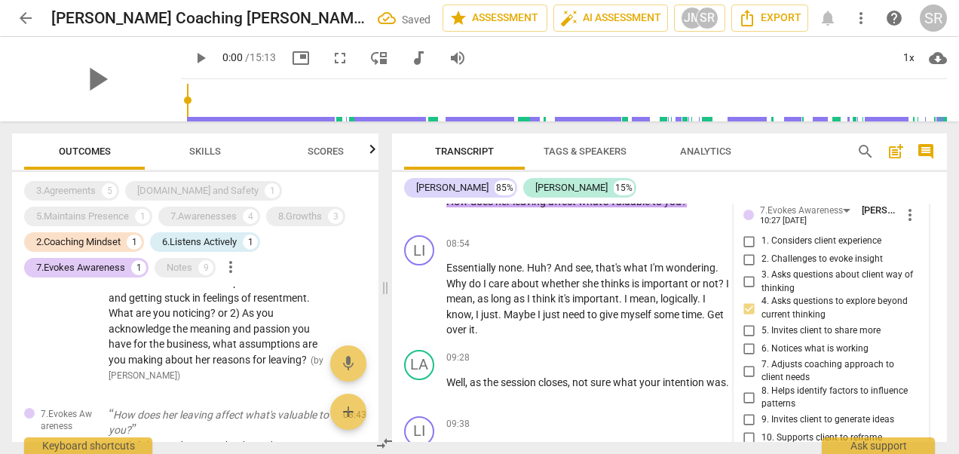
scroll to position [2299, 0]
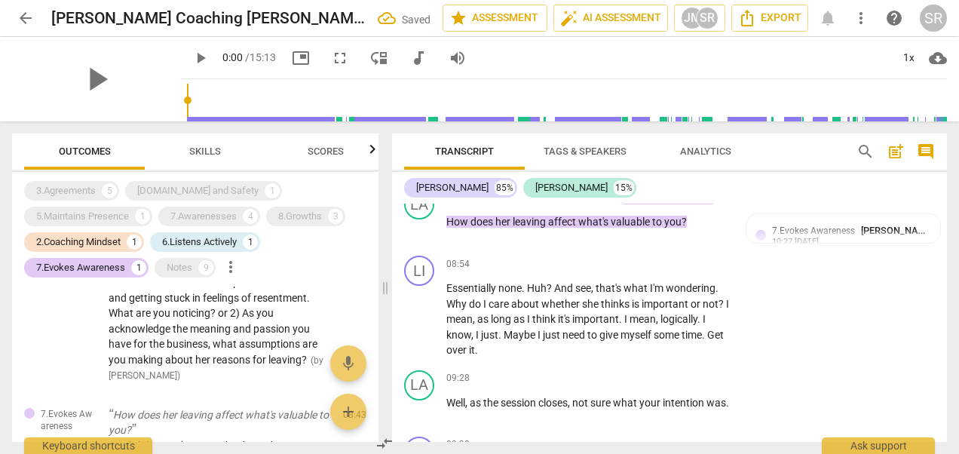
click at [796, 238] on div "10:27 [DATE]" at bounding box center [795, 243] width 47 height 10
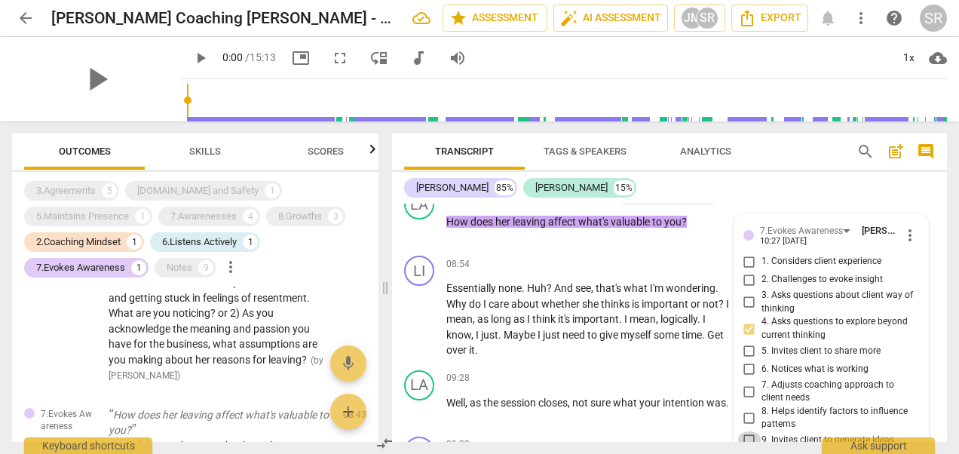
click at [747, 431] on input "9. Invites client to generate ideas" at bounding box center [749, 440] width 24 height 18
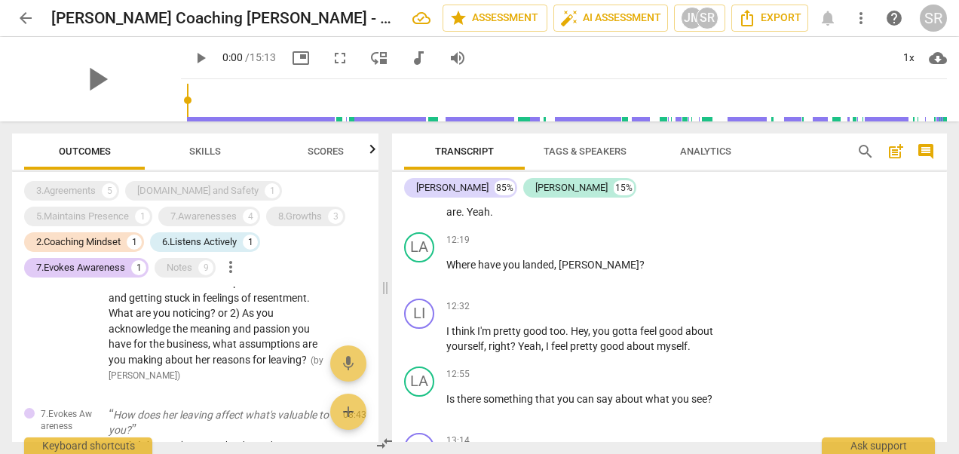
scroll to position [3233, 0]
